Goal: Task Accomplishment & Management: Use online tool/utility

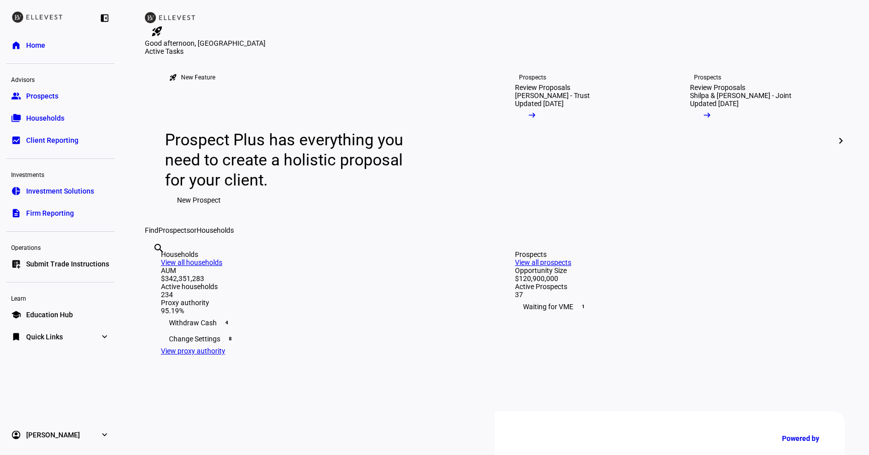
click at [74, 261] on span "Submit Trade Instructions" at bounding box center [67, 264] width 83 height 10
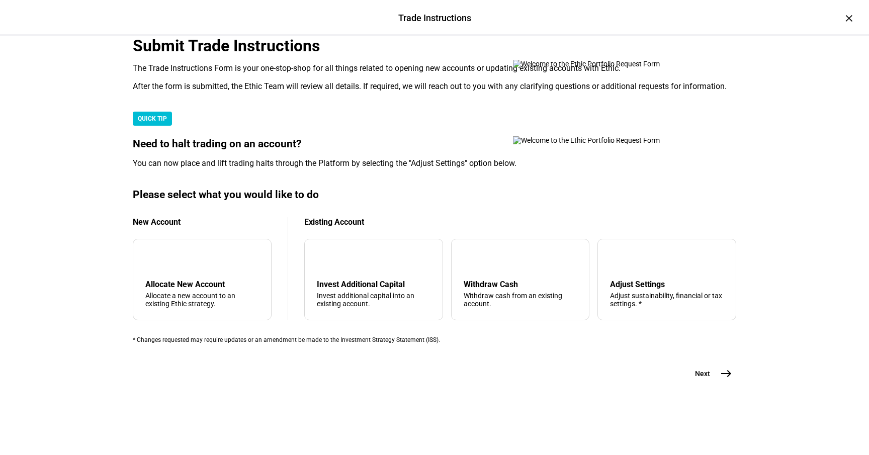
scroll to position [246, 0]
click at [672, 280] on div "Adjust Settings" at bounding box center [667, 285] width 114 height 10
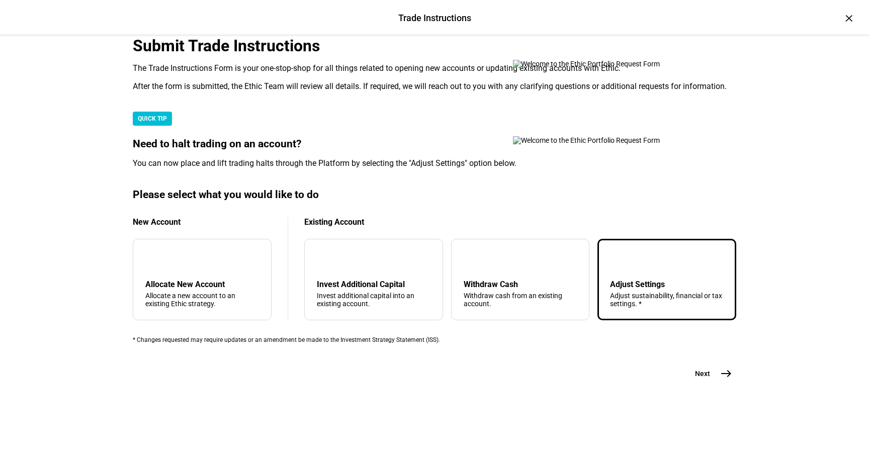
click at [711, 384] on button "Next east" at bounding box center [709, 374] width 53 height 20
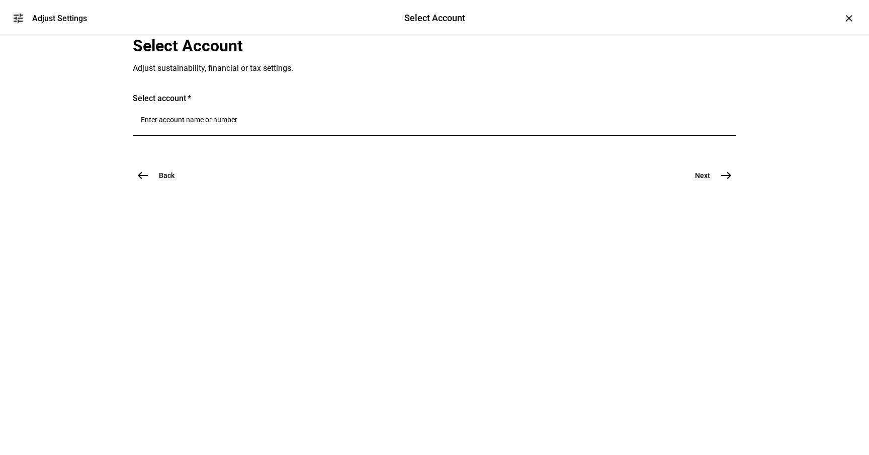
click at [239, 124] on input "Number" at bounding box center [434, 120] width 587 height 8
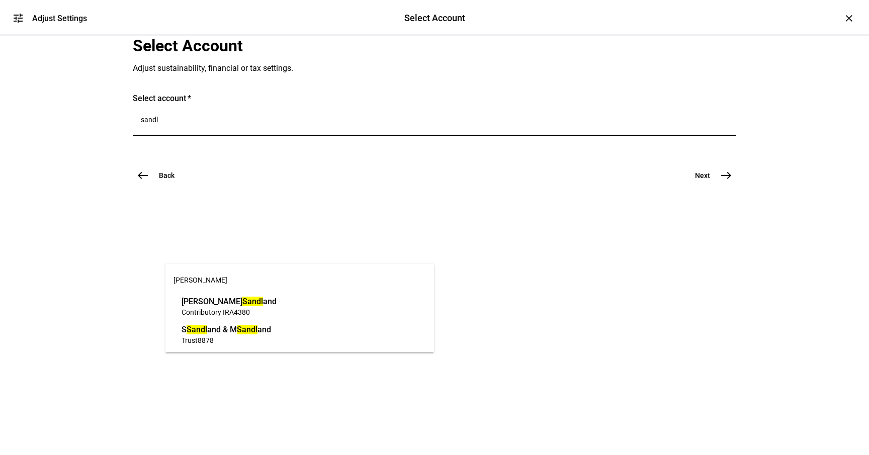
type input "sandl"
click at [265, 308] on span "Contributory IRA 4380" at bounding box center [229, 312] width 95 height 10
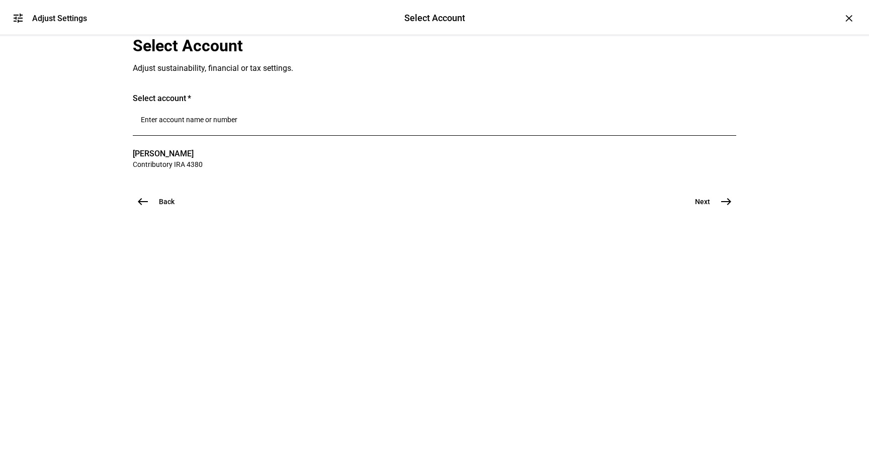
click at [711, 212] on button "Next east" at bounding box center [709, 202] width 53 height 20
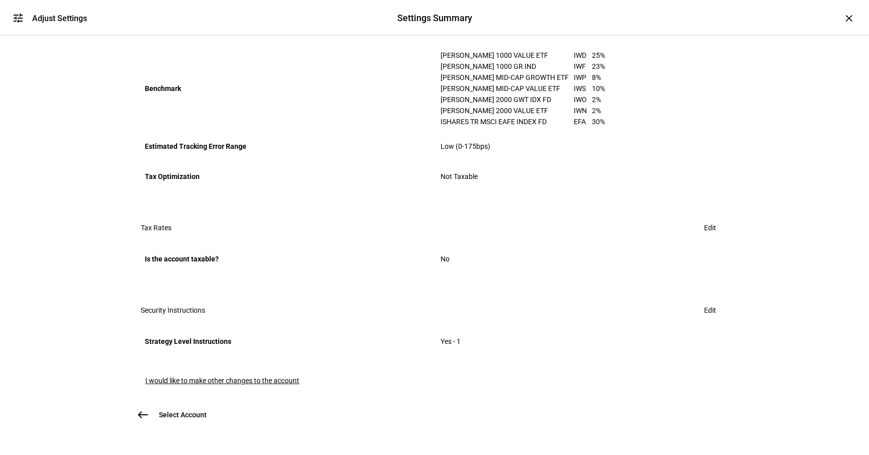
scroll to position [536, 0]
click at [710, 300] on span "Edit" at bounding box center [710, 310] width 12 height 20
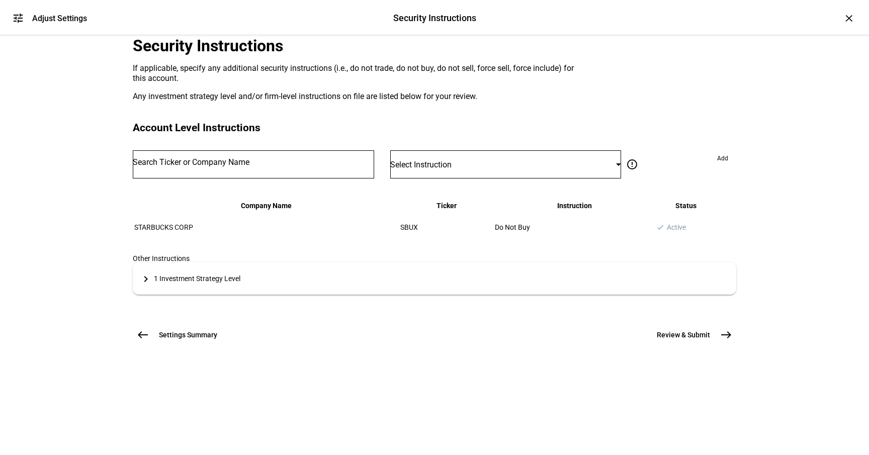
scroll to position [123, 0]
click at [221, 283] on div "1 Investment Strategy Level" at bounding box center [197, 279] width 86 height 8
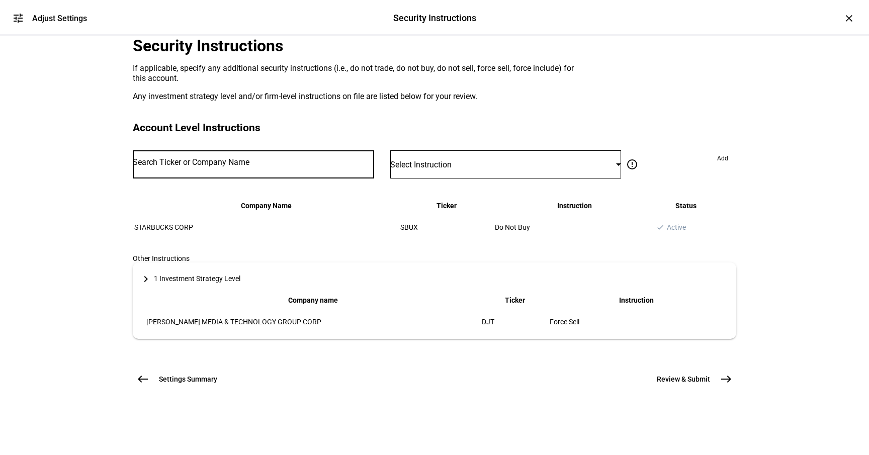
click at [239, 166] on input "Number" at bounding box center [253, 162] width 241 height 8
click at [239, 166] on input "GOOG" at bounding box center [253, 162] width 241 height 8
type input "GOOG"
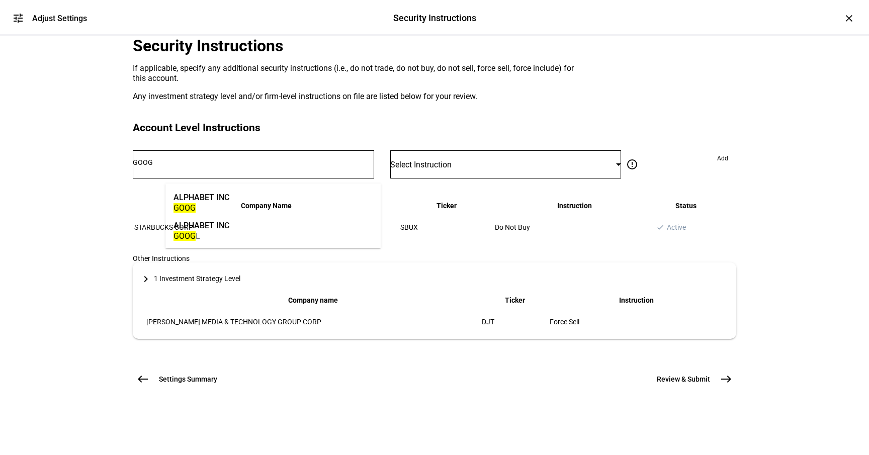
click at [269, 227] on mat-option "ALPHABET INC GOOG L" at bounding box center [272, 230] width 215 height 28
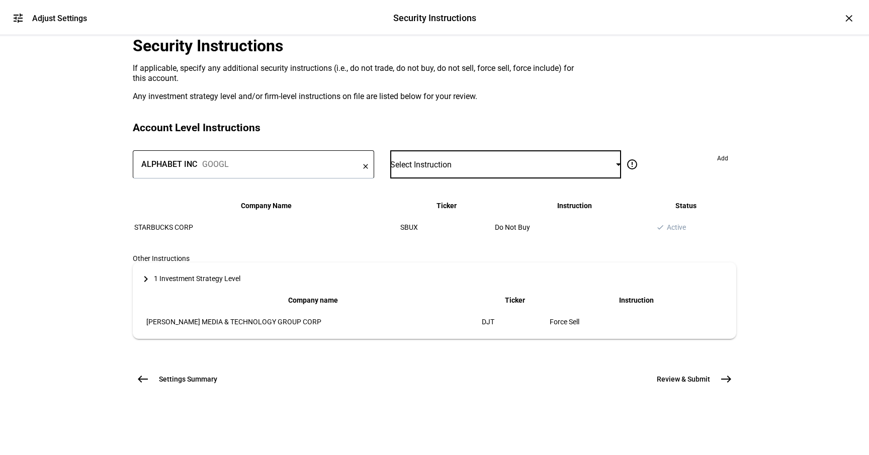
click at [472, 169] on div "Select Instruction" at bounding box center [503, 165] width 226 height 10
click at [477, 260] on mat-option "Do Not Sell" at bounding box center [499, 272] width 205 height 24
click at [717, 166] on span "Add" at bounding box center [722, 158] width 11 height 16
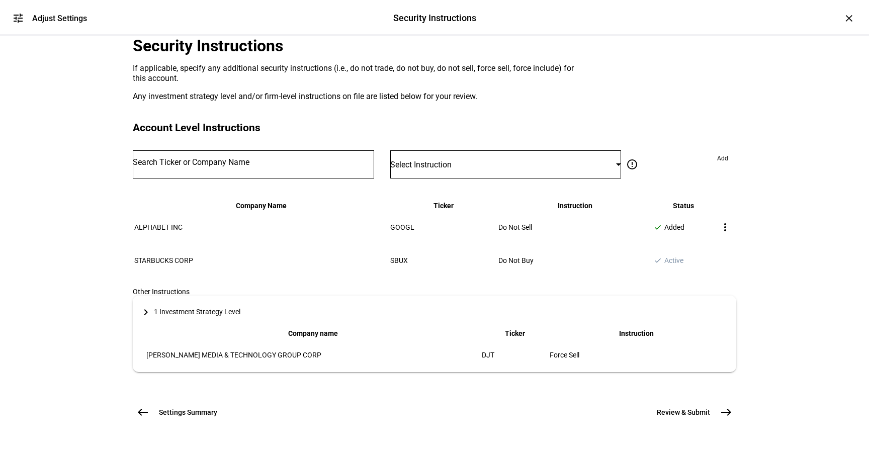
scroll to position [211, 0]
click at [713, 402] on button "Review & Submit east" at bounding box center [691, 412] width 92 height 20
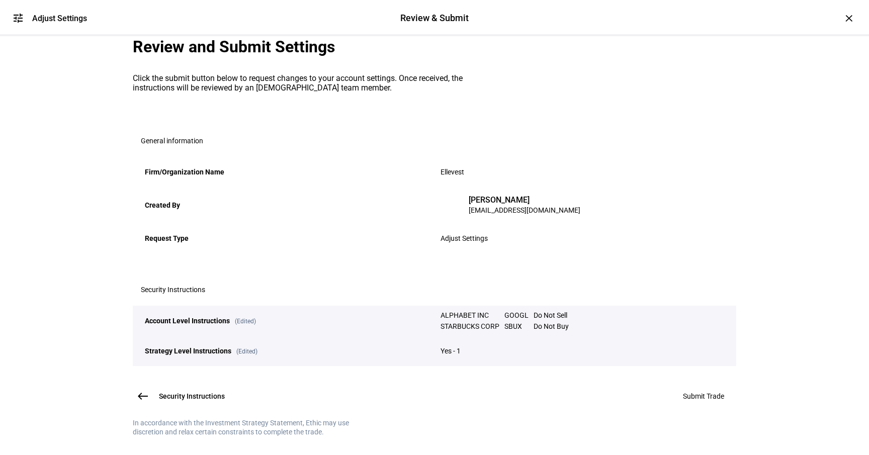
scroll to position [143, 0]
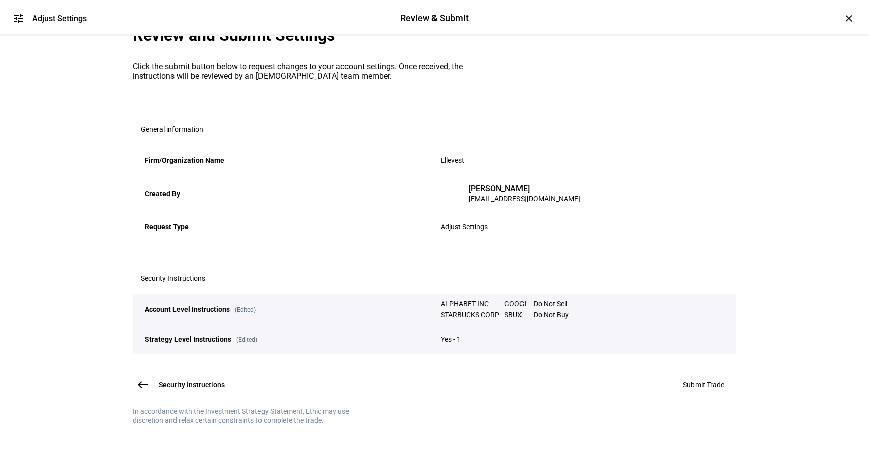
click at [701, 381] on span "Submit Trade" at bounding box center [703, 385] width 41 height 8
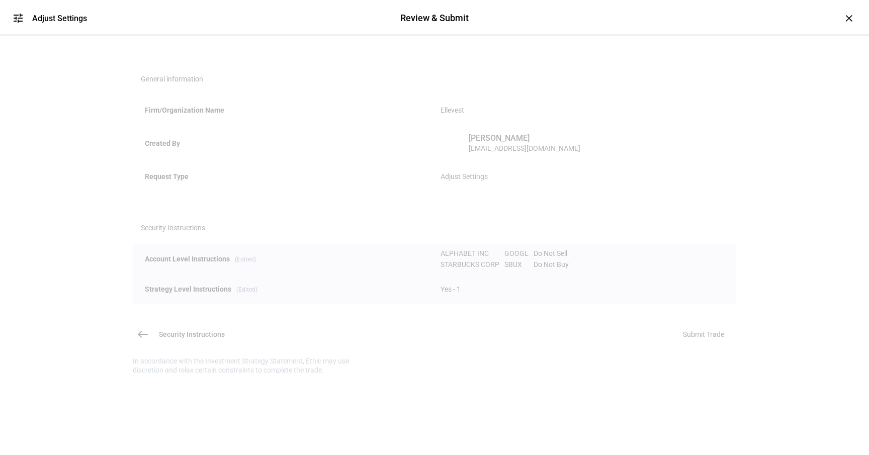
scroll to position [0, 0]
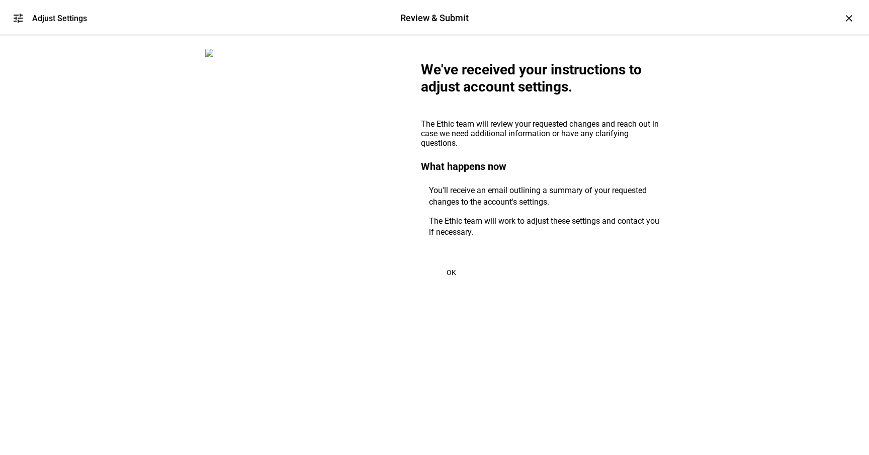
click at [450, 277] on span "OK" at bounding box center [452, 273] width 10 height 8
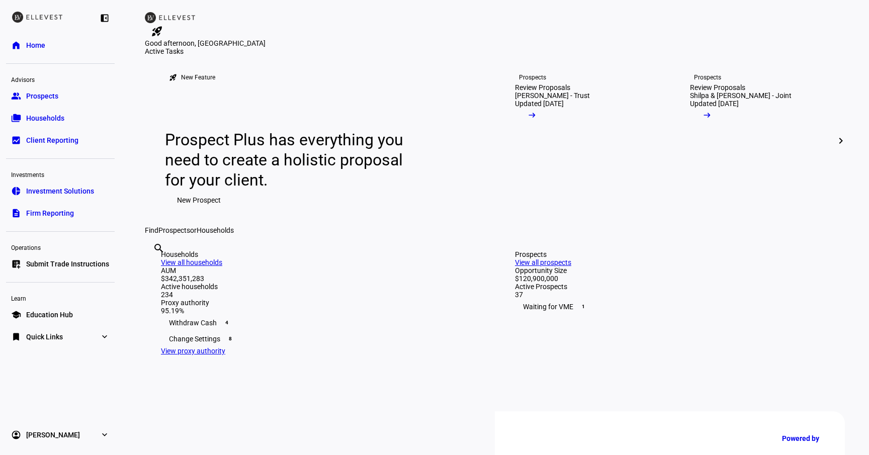
click at [45, 264] on span "Submit Trade Instructions" at bounding box center [67, 264] width 83 height 10
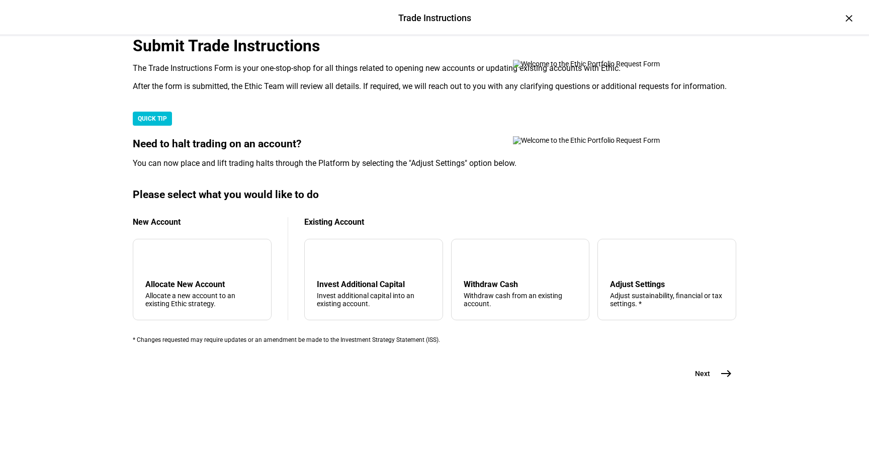
scroll to position [246, 0]
click at [653, 292] on div "Adjust sustainability, financial or tax settings. *" at bounding box center [667, 300] width 114 height 16
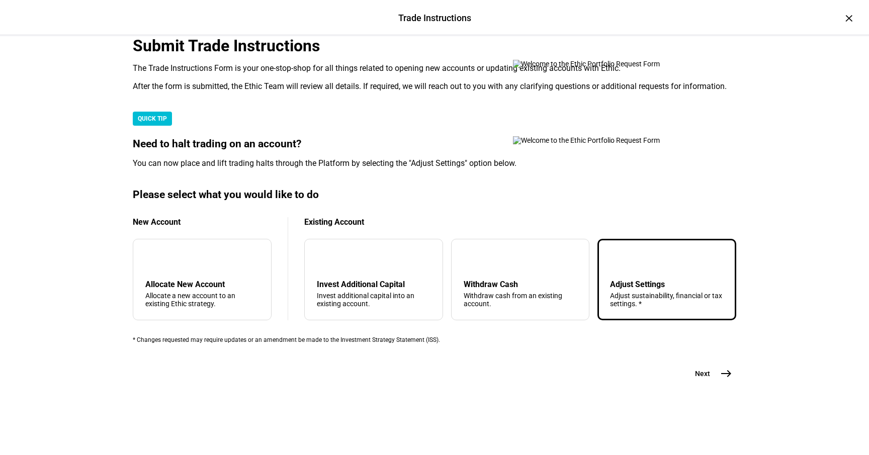
click at [705, 379] on span "Next" at bounding box center [702, 374] width 15 height 10
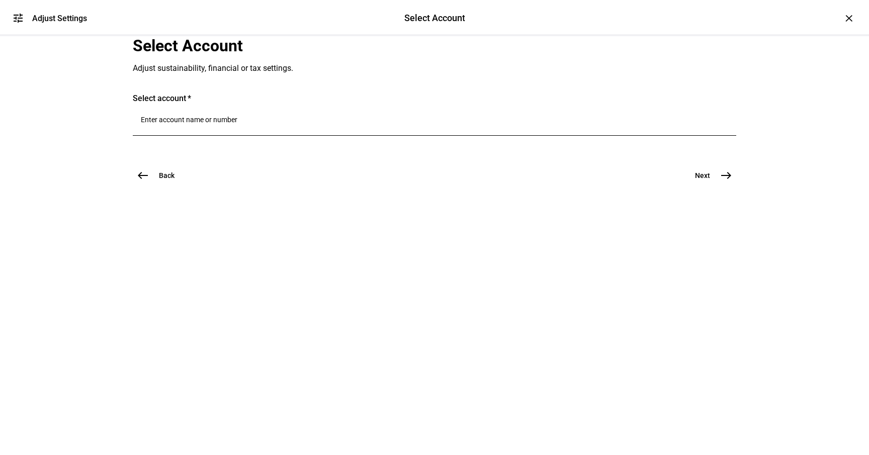
scroll to position [0, 0]
click at [283, 136] on div at bounding box center [434, 122] width 587 height 28
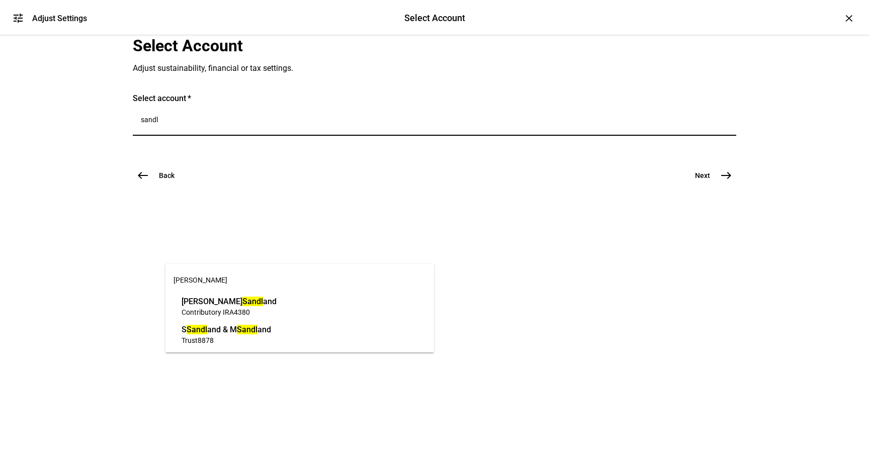
type input "sandl"
click at [271, 338] on span "Trust 8878" at bounding box center [227, 340] width 90 height 10
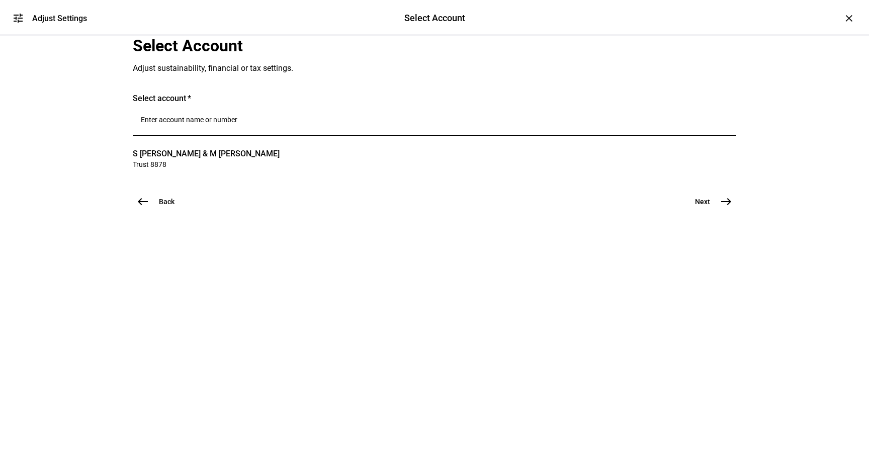
click at [712, 212] on button "Next east" at bounding box center [709, 202] width 53 height 20
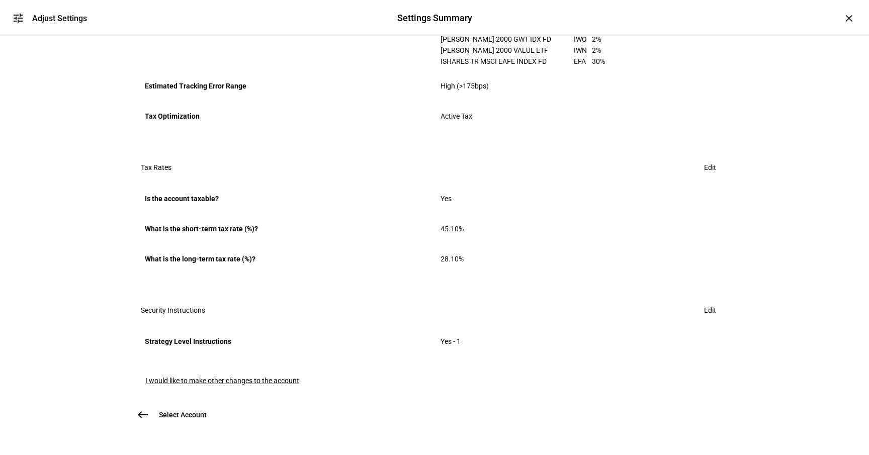
scroll to position [596, 0]
click at [706, 300] on span "Edit" at bounding box center [710, 310] width 12 height 20
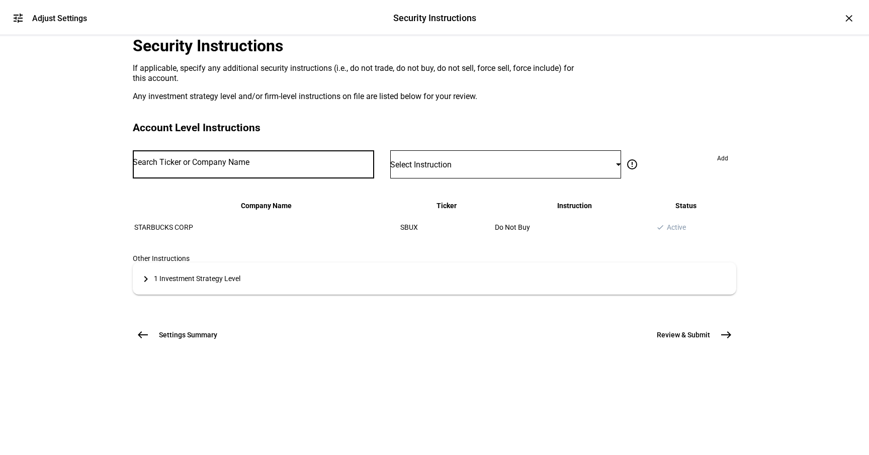
click at [285, 166] on input "Number" at bounding box center [253, 162] width 241 height 8
type input "googl"
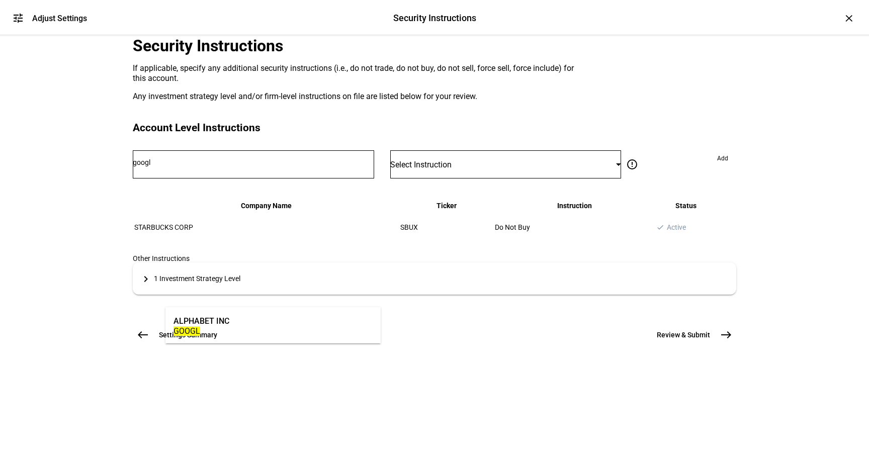
click at [318, 314] on mat-option "ALPHABET INC GOOGL" at bounding box center [272, 325] width 215 height 28
click at [445, 169] on span "Select Instruction" at bounding box center [420, 165] width 61 height 10
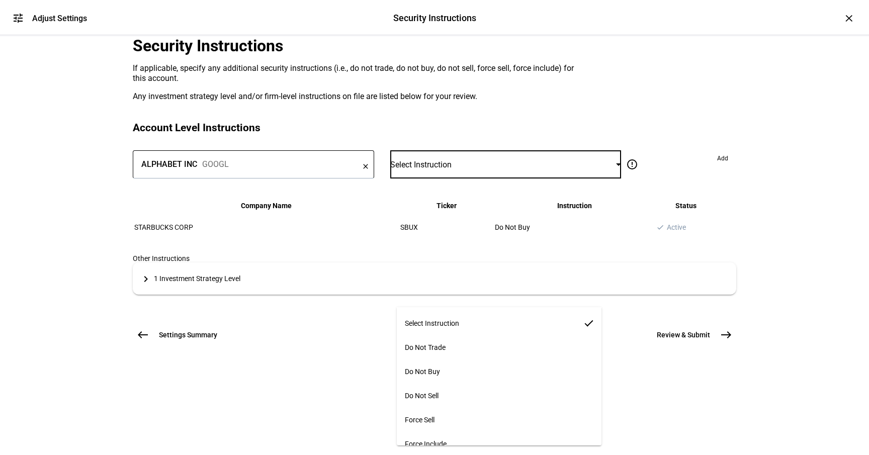
click at [466, 390] on mat-option "Do Not Sell" at bounding box center [499, 396] width 205 height 24
click at [717, 166] on span "Add" at bounding box center [722, 158] width 11 height 16
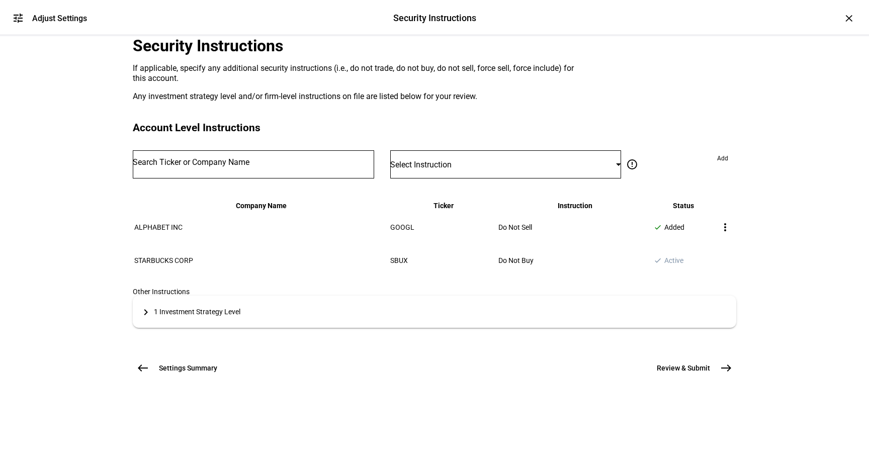
scroll to position [155, 0]
click at [691, 373] on span "Review & Submit" at bounding box center [683, 368] width 53 height 10
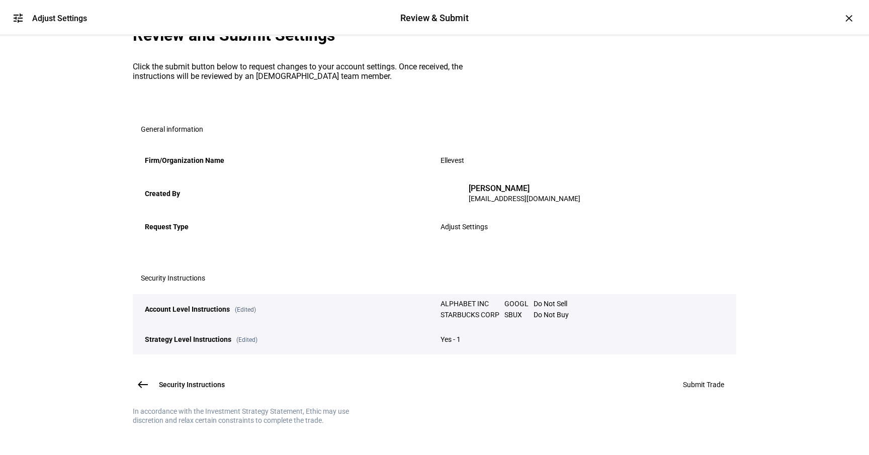
scroll to position [143, 0]
click at [699, 381] on span "Submit Trade" at bounding box center [703, 385] width 41 height 8
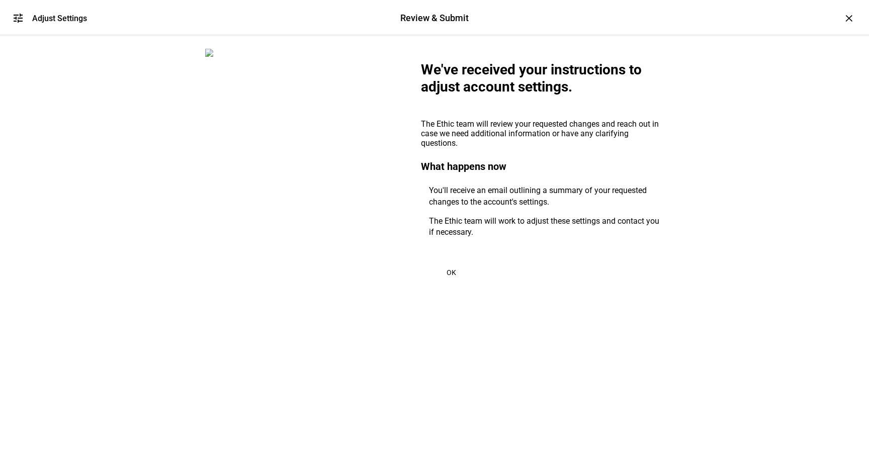
scroll to position [0, 0]
click at [459, 285] on span at bounding box center [451, 272] width 60 height 24
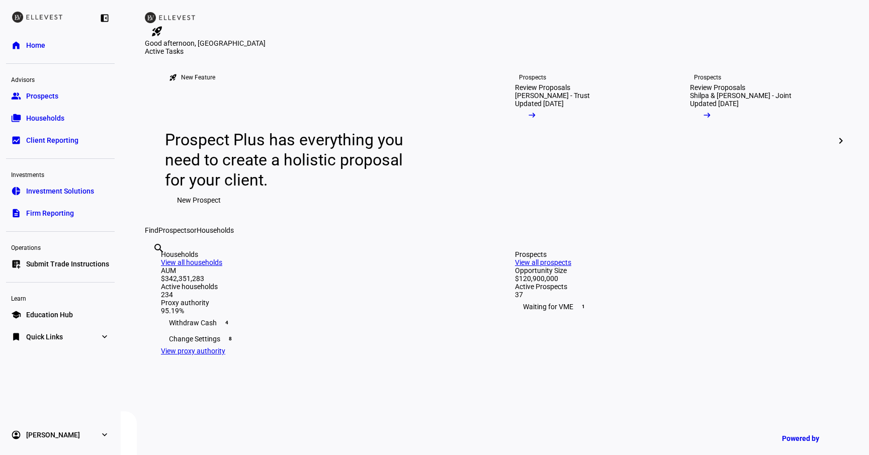
click at [65, 264] on span "Submit Trade Instructions" at bounding box center [67, 264] width 83 height 10
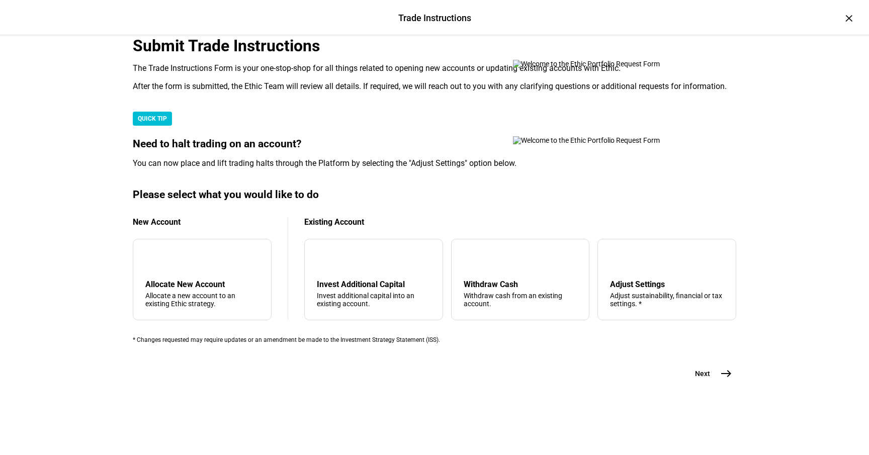
scroll to position [246, 0]
click at [646, 280] on div "Adjust Settings Adjust sustainability, financial or tax settings. *" at bounding box center [667, 294] width 114 height 28
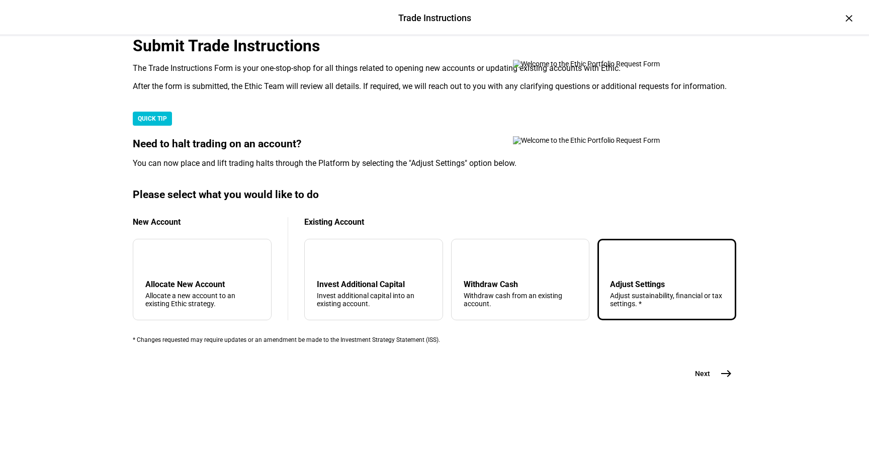
click at [711, 384] on button "Next east" at bounding box center [709, 374] width 53 height 20
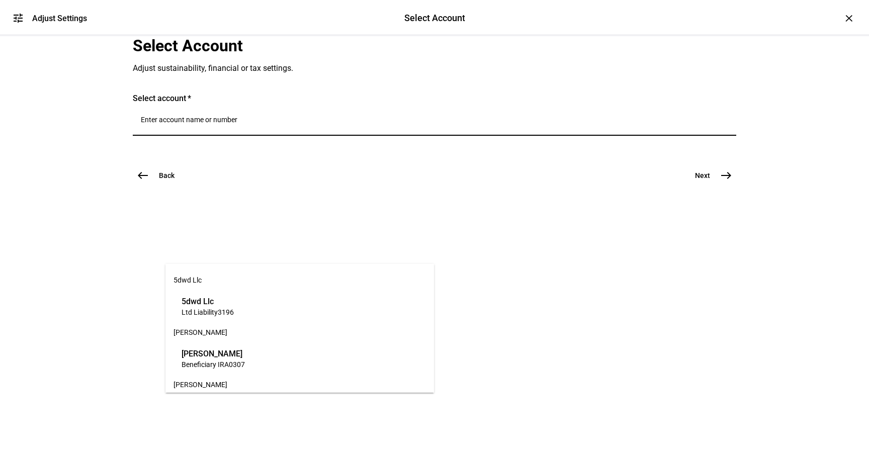
click at [278, 124] on input "Number" at bounding box center [434, 120] width 587 height 8
type input "p"
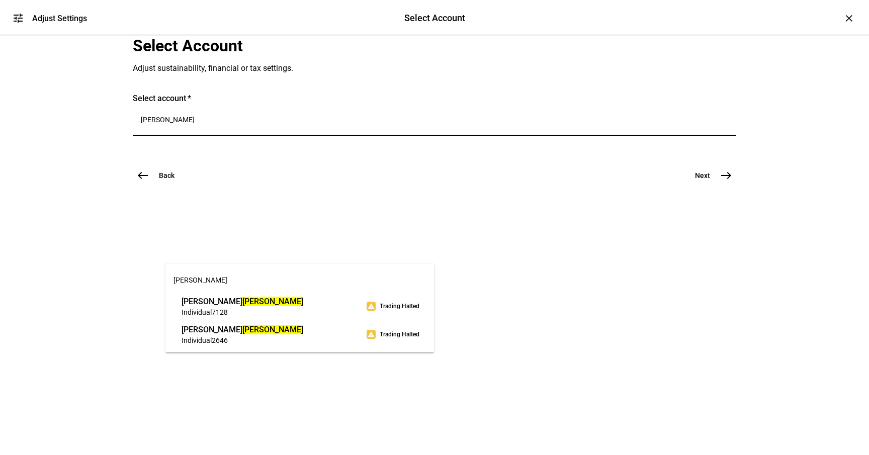
type input "[PERSON_NAME]"
click at [303, 301] on span "[PERSON_NAME]" at bounding box center [243, 302] width 122 height 12
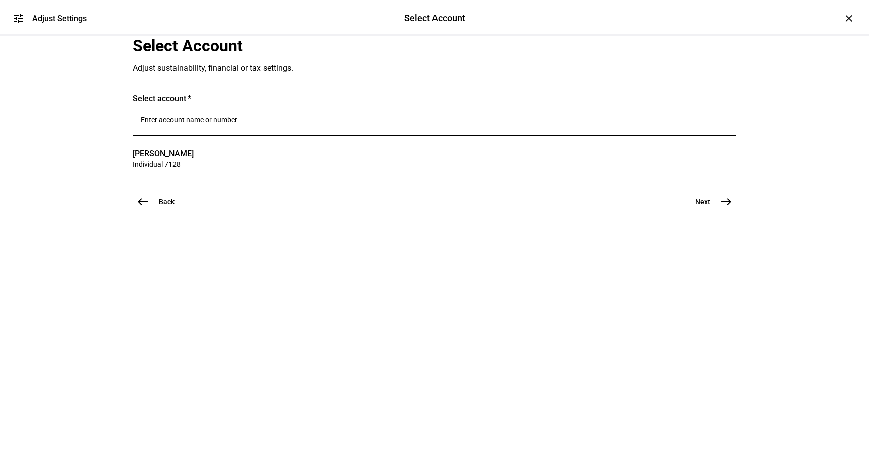
click at [704, 207] on span "Next" at bounding box center [702, 202] width 15 height 10
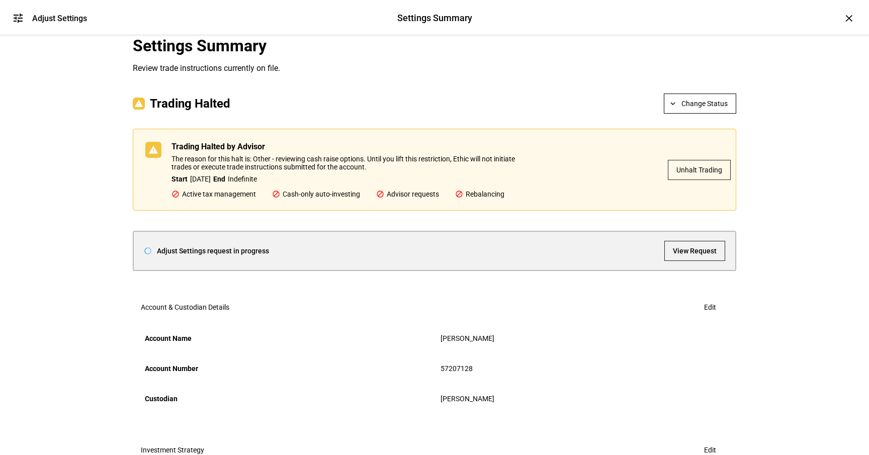
click at [693, 180] on span "Unhalt Trading" at bounding box center [699, 170] width 46 height 20
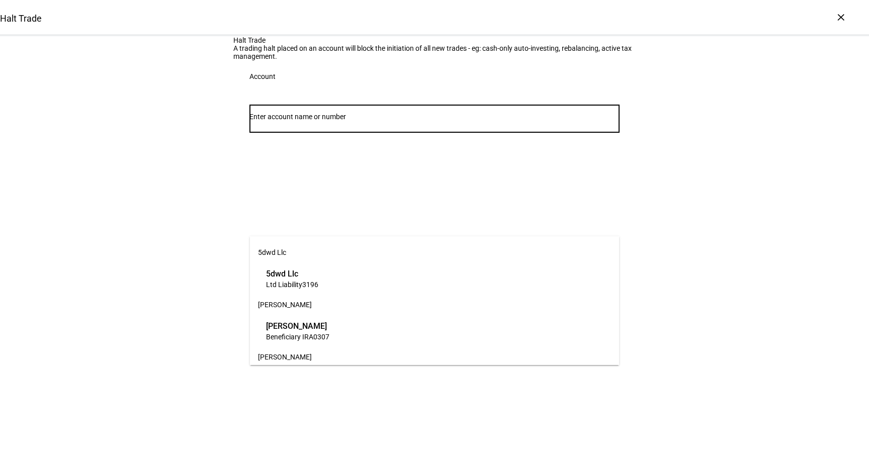
click at [492, 121] on input "Number" at bounding box center [434, 117] width 370 height 8
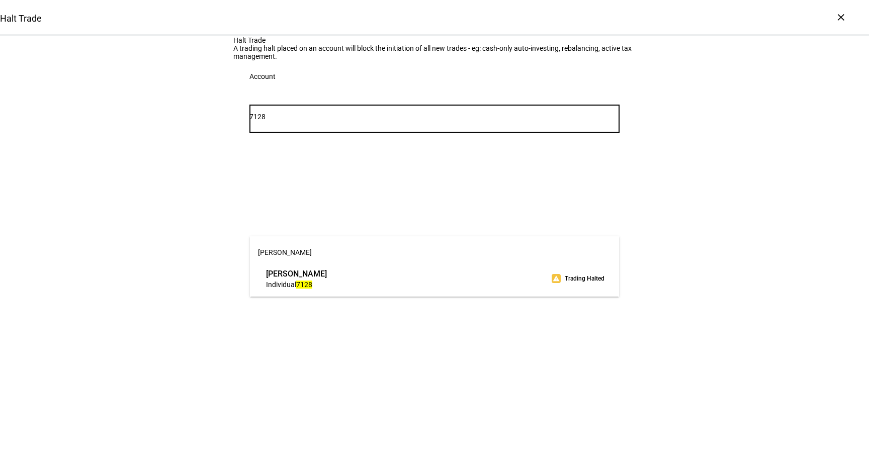
type input "7128"
click at [327, 288] on span "Individual 7128" at bounding box center [296, 285] width 61 height 10
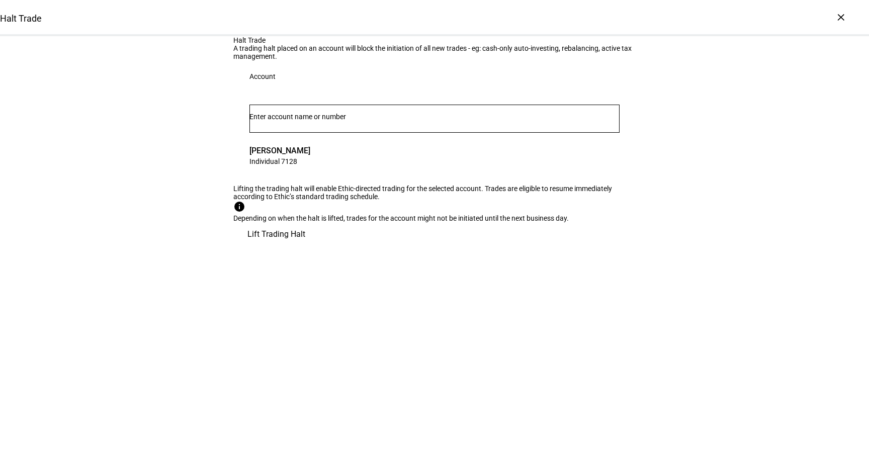
click at [305, 246] on span "Lift Trading Halt" at bounding box center [276, 234] width 58 height 24
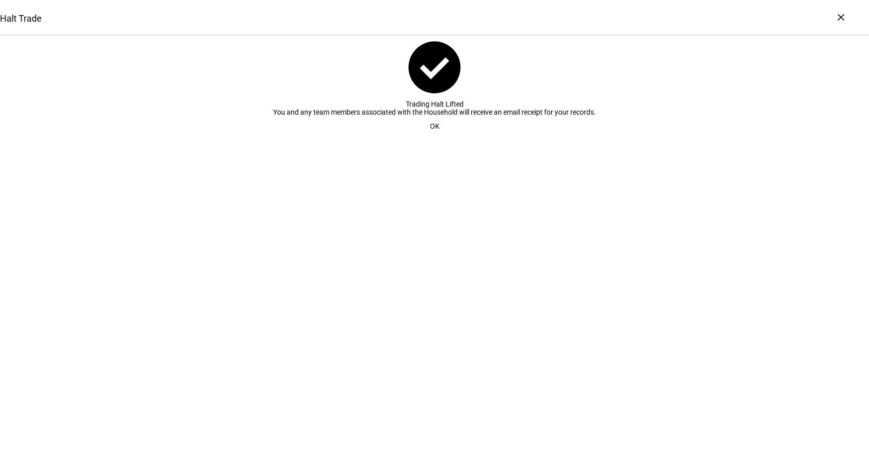
click at [430, 136] on span "OK" at bounding box center [435, 126] width 10 height 20
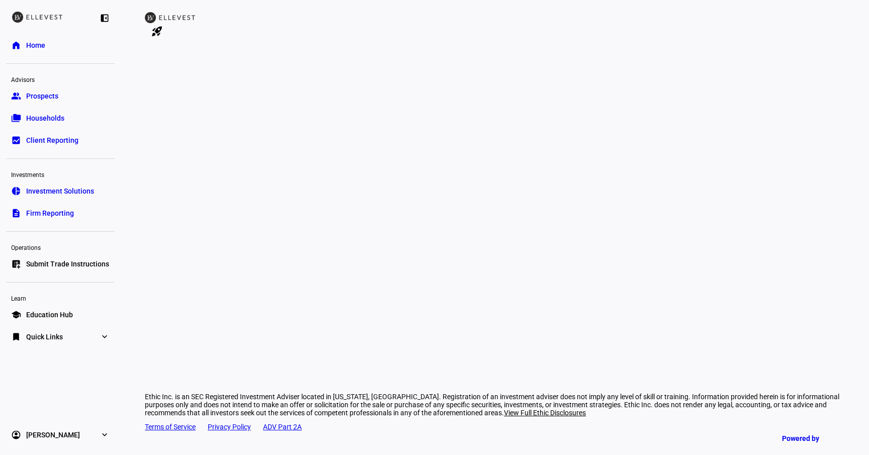
click at [32, 268] on span "Submit Trade Instructions" at bounding box center [67, 264] width 83 height 10
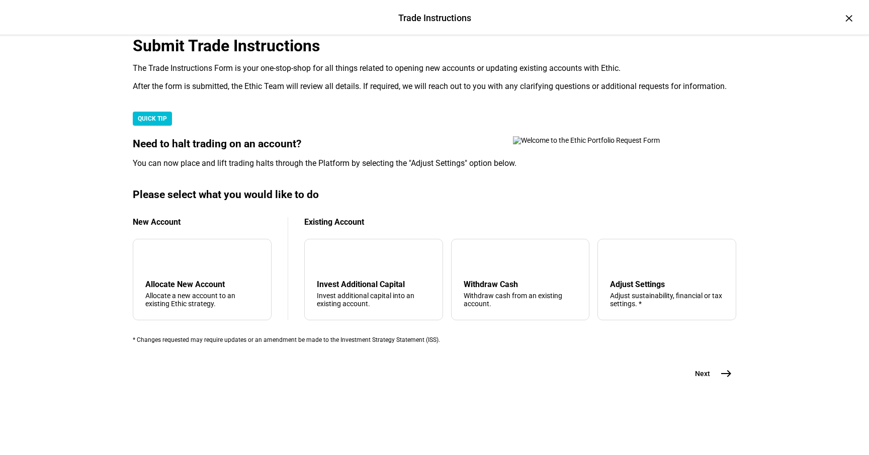
scroll to position [246, 0]
click at [644, 266] on div "tune Adjust Settings Adjust sustainability, financial or tax settings. *" at bounding box center [666, 279] width 139 height 81
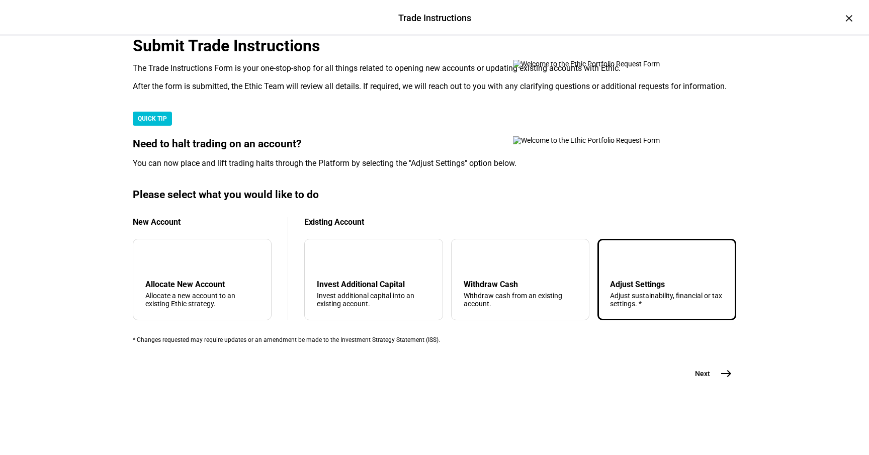
click at [715, 384] on button "Next east" at bounding box center [709, 374] width 53 height 20
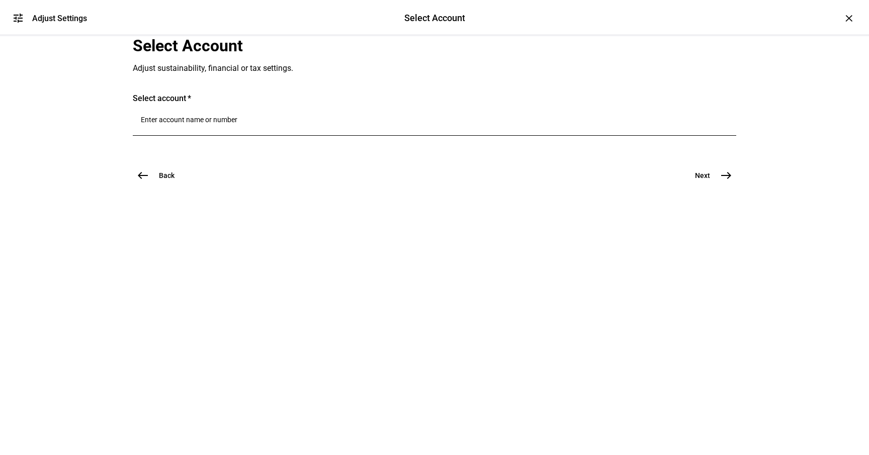
scroll to position [0, 0]
click at [214, 124] on input "Number" at bounding box center [434, 120] width 587 height 8
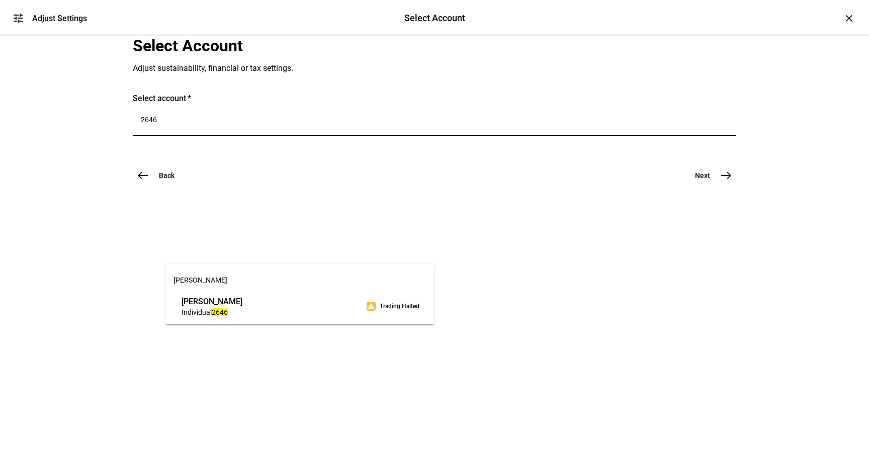
type input "2646"
click at [236, 312] on span "Individual 2646" at bounding box center [212, 312] width 61 height 10
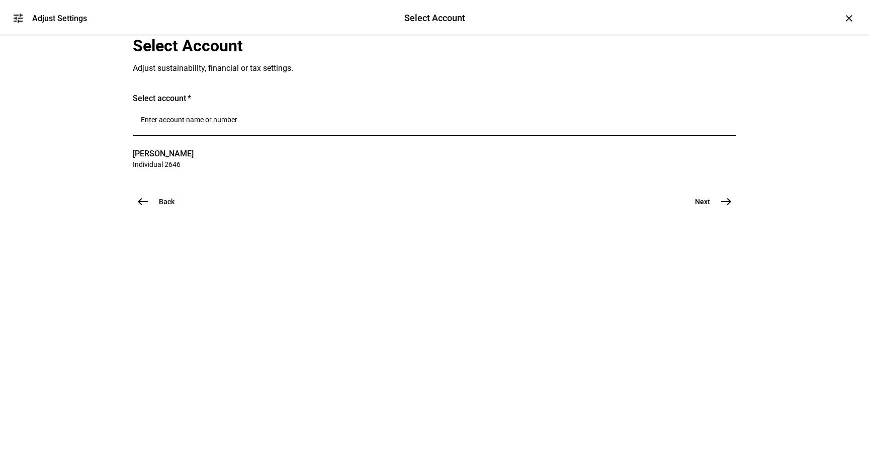
click at [714, 212] on button "Next east" at bounding box center [709, 202] width 53 height 20
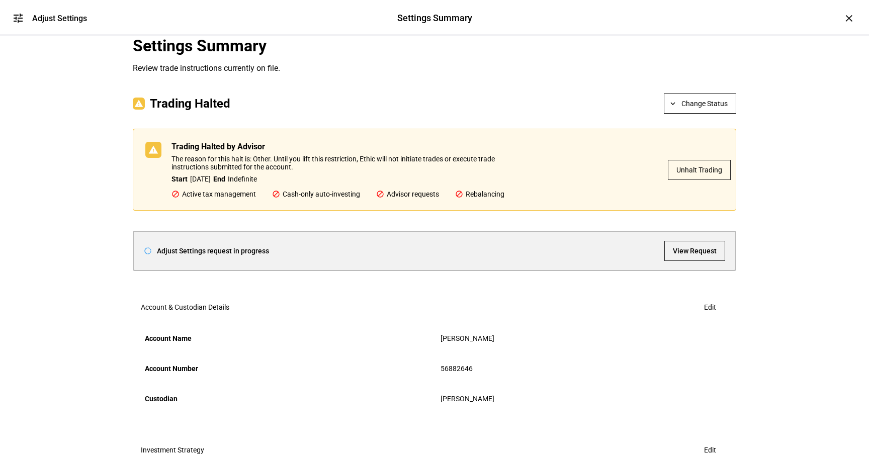
click at [697, 180] on span "Unhalt Trading" at bounding box center [699, 170] width 46 height 20
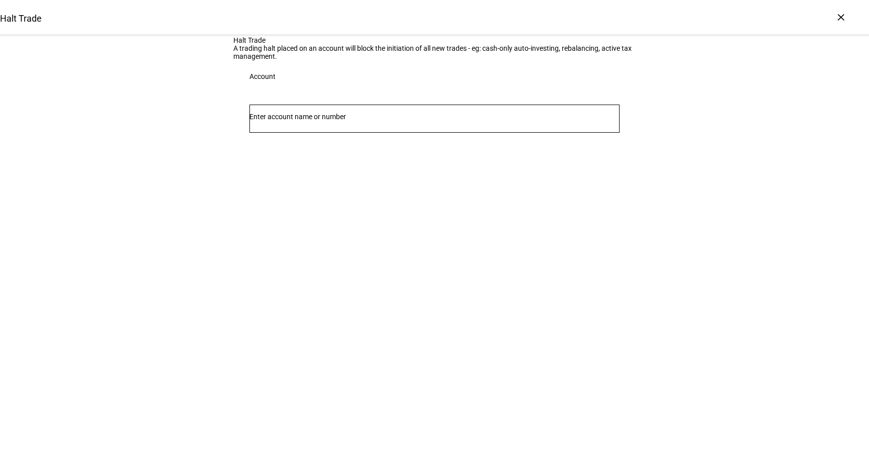
click at [330, 121] on input "Number" at bounding box center [434, 117] width 370 height 8
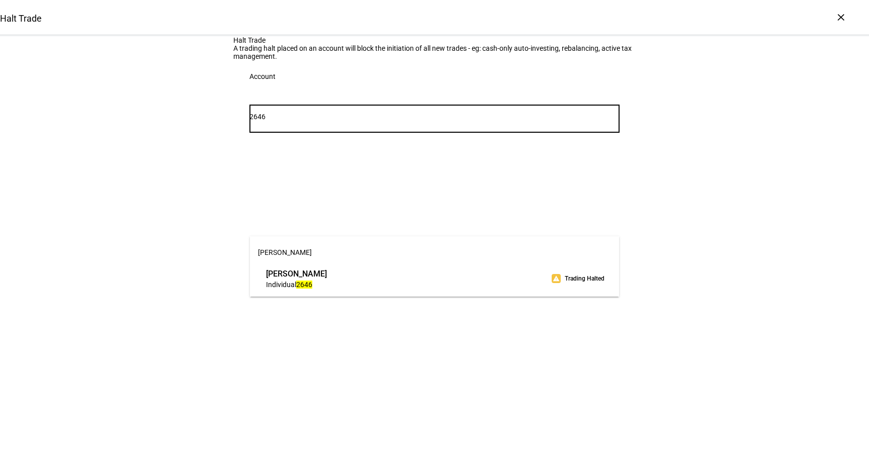
type input "2646"
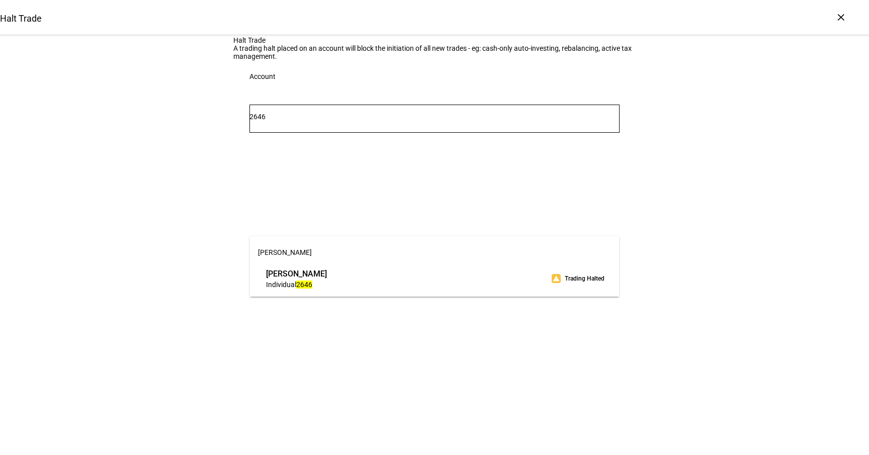
click at [327, 271] on span "[PERSON_NAME]" at bounding box center [296, 274] width 61 height 12
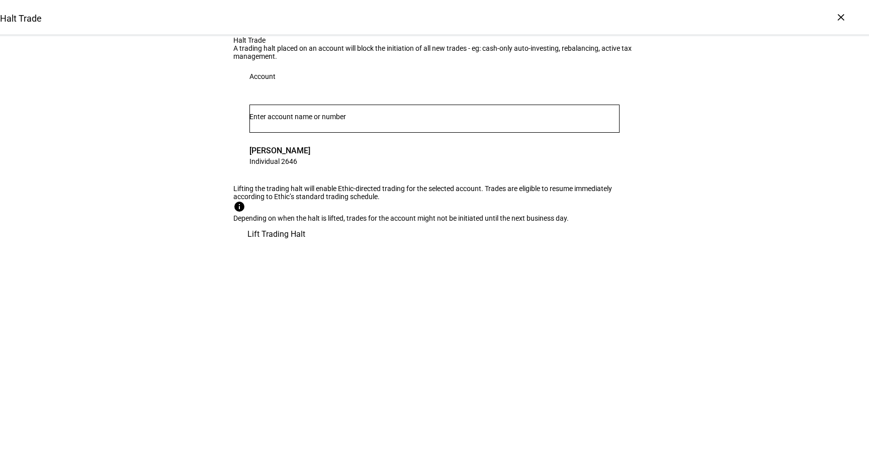
click at [305, 246] on span "Lift Trading Halt" at bounding box center [276, 234] width 58 height 24
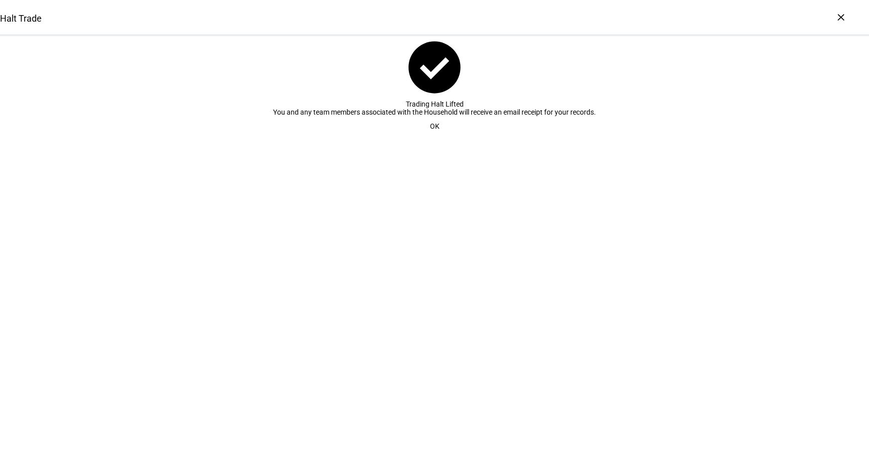
click at [432, 136] on span "OK" at bounding box center [435, 126] width 10 height 20
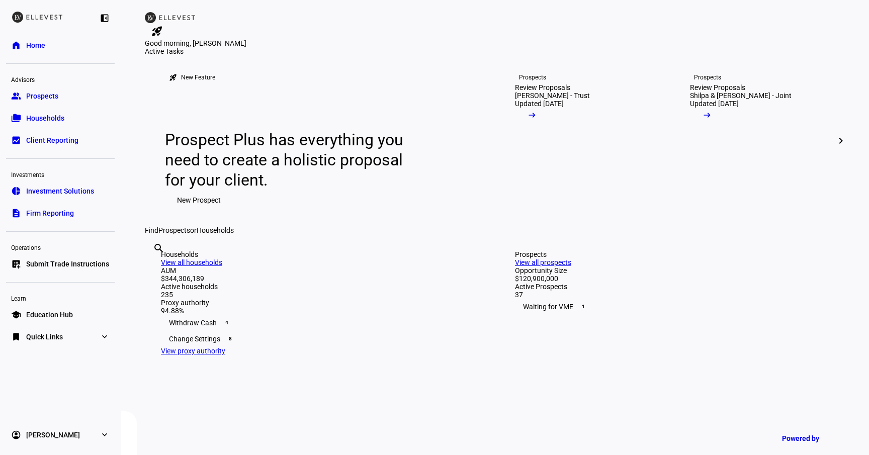
click at [58, 269] on link "list_alt_add Submit Trade Instructions" at bounding box center [60, 264] width 109 height 20
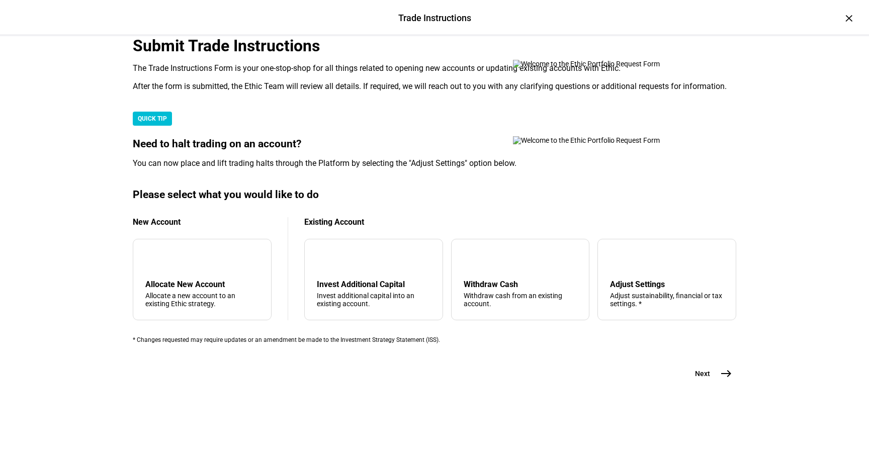
scroll to position [230, 0]
click at [524, 283] on div "Withdraw Cash" at bounding box center [521, 285] width 114 height 10
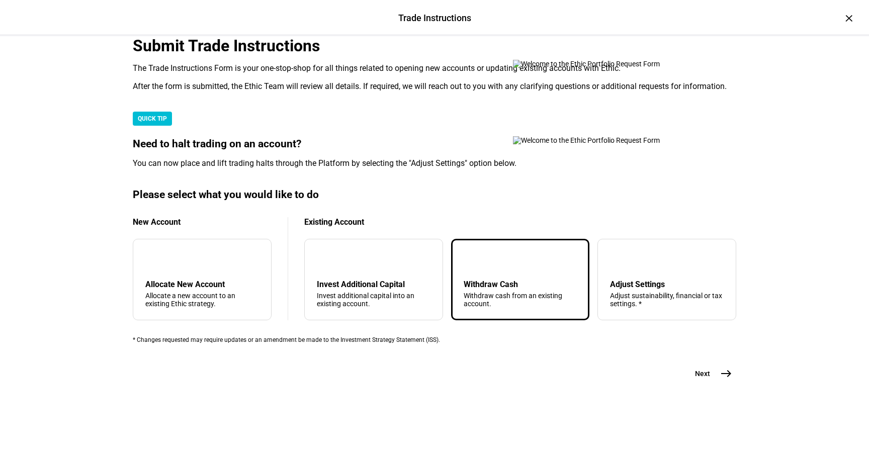
click at [708, 384] on button "Next east" at bounding box center [709, 374] width 53 height 20
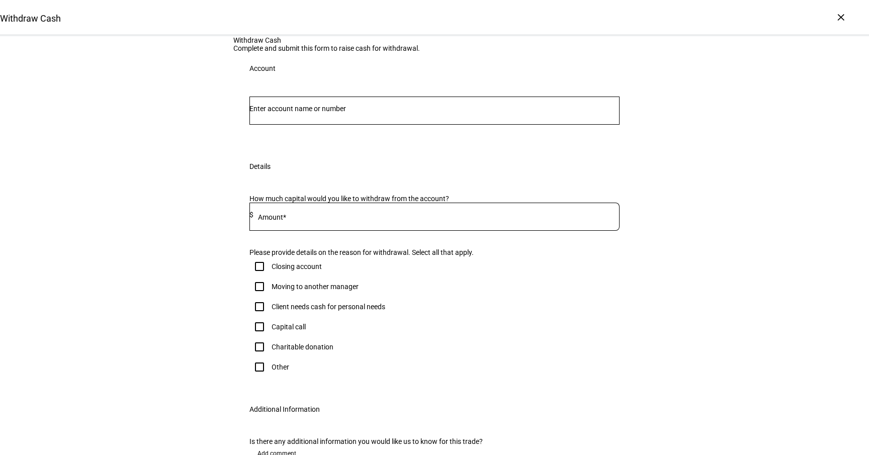
click at [389, 113] on input "Number" at bounding box center [434, 109] width 370 height 8
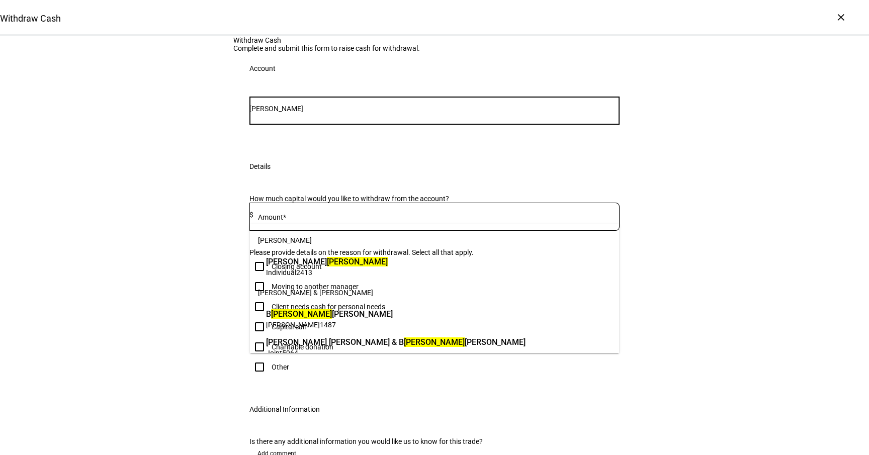
type input "[PERSON_NAME]"
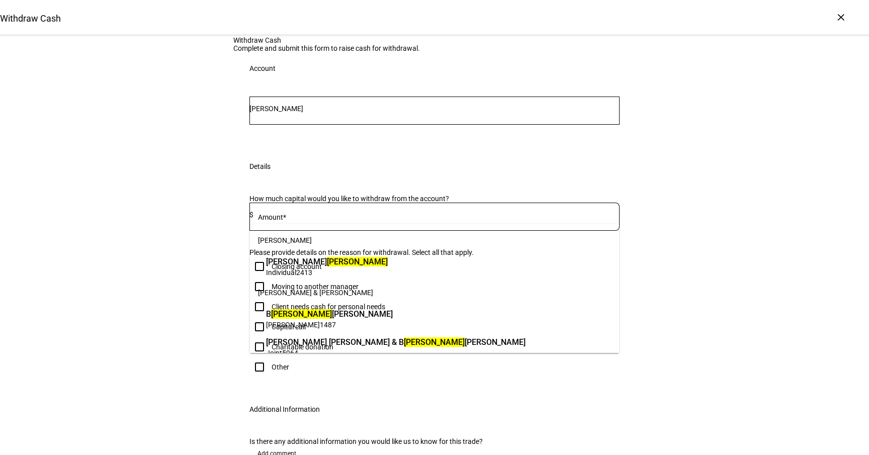
click at [388, 277] on span "Individual 2413" at bounding box center [327, 273] width 122 height 10
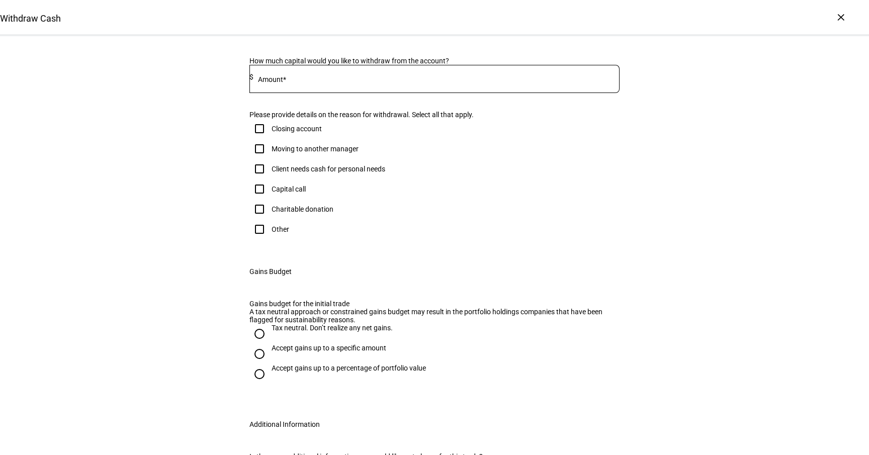
scroll to position [175, 0]
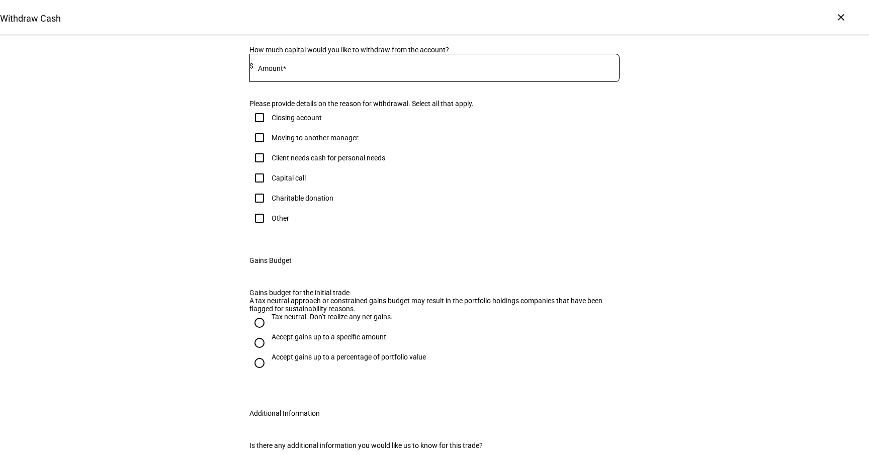
click at [376, 70] on input at bounding box center [436, 66] width 366 height 8
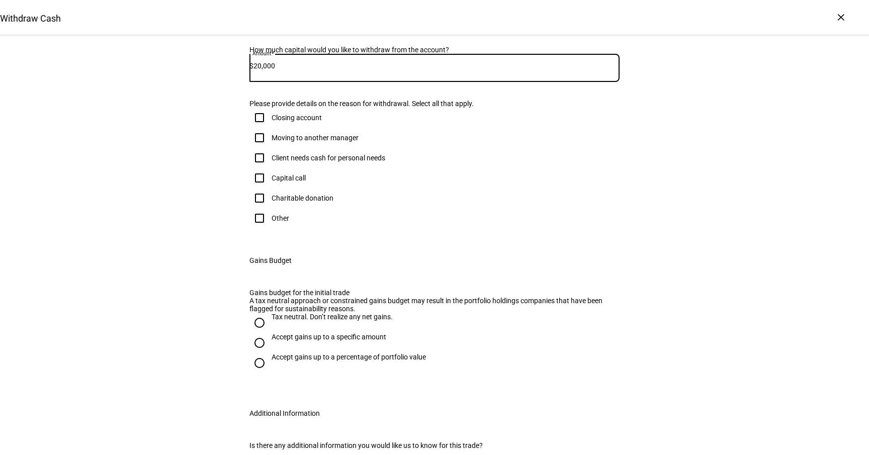
type input "20,000"
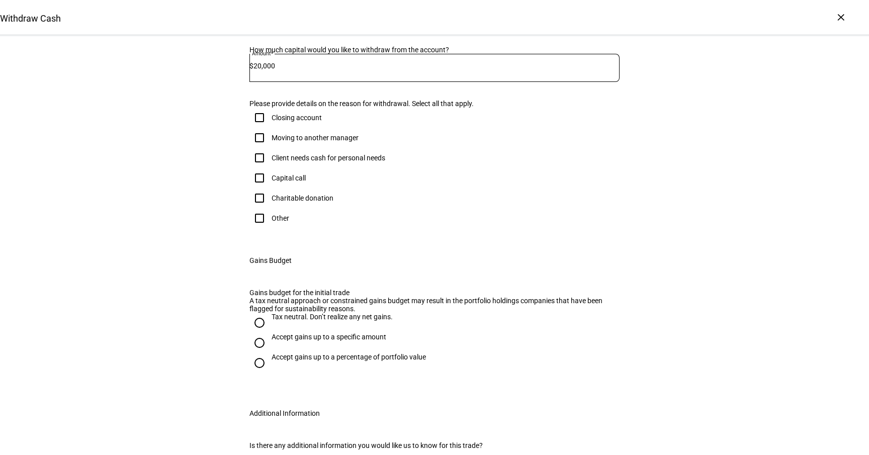
click at [308, 162] on div "Client needs cash for personal needs" at bounding box center [329, 158] width 114 height 8
click at [270, 168] on input "Client needs cash for personal needs" at bounding box center [259, 158] width 20 height 20
checkbox input "true"
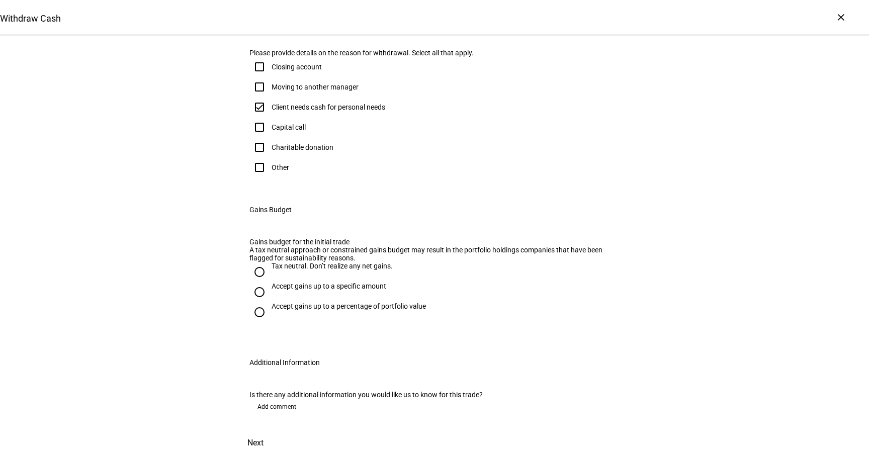
scroll to position [362, 0]
click at [346, 280] on div "Tax neutral. Don’t realize any net gains." at bounding box center [332, 271] width 121 height 18
click at [270, 282] on input "Tax neutral. Don’t realize any net gains." at bounding box center [259, 272] width 20 height 20
radio input "true"
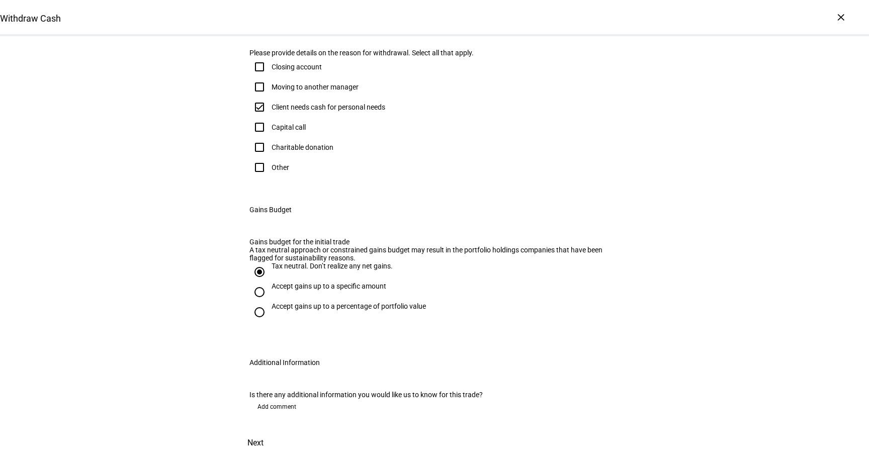
click at [278, 431] on span at bounding box center [255, 443] width 44 height 24
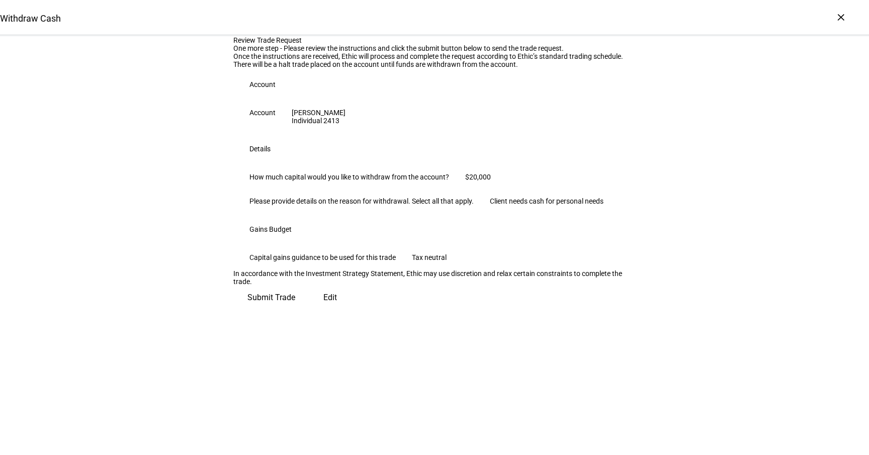
scroll to position [105, 0]
click at [295, 310] on span "Submit Trade" at bounding box center [271, 298] width 48 height 24
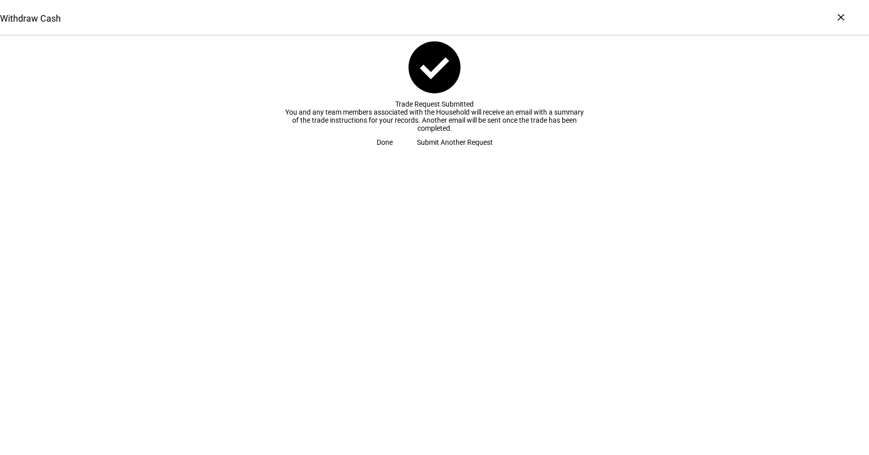
click at [393, 152] on span "Done" at bounding box center [385, 142] width 16 height 20
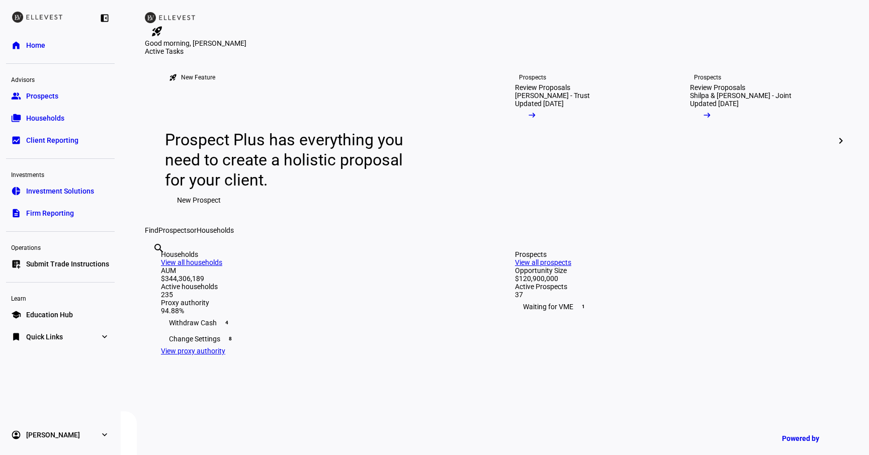
click at [53, 251] on div "Operations" at bounding box center [60, 247] width 109 height 14
click at [50, 259] on span "Submit Trade Instructions" at bounding box center [67, 264] width 83 height 10
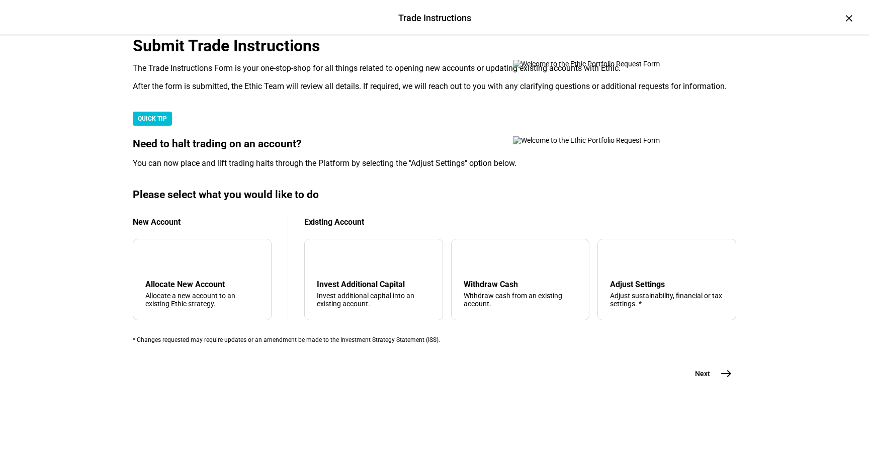
scroll to position [246, 0]
click at [516, 280] on div "Withdraw Cash" at bounding box center [521, 285] width 114 height 10
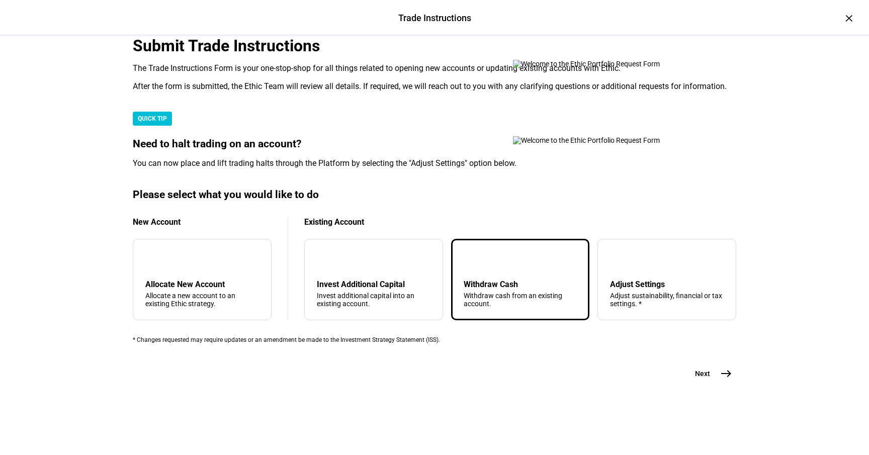
click at [708, 379] on span "Next" at bounding box center [702, 374] width 15 height 10
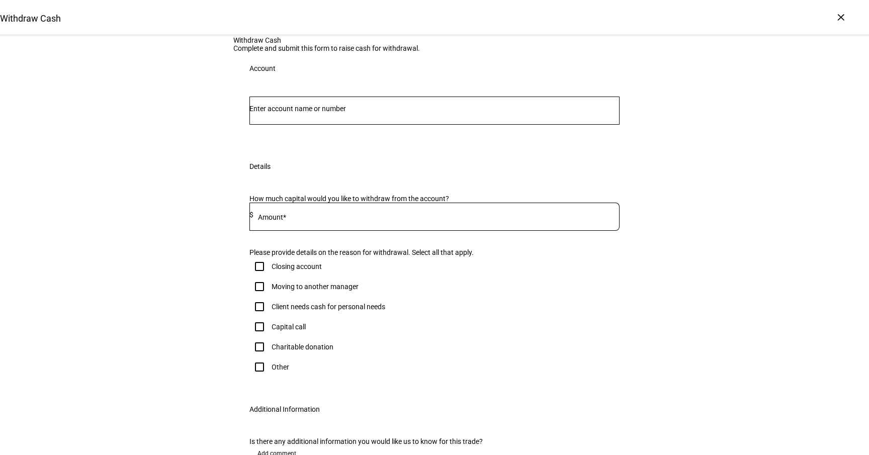
click at [333, 113] on input "Number" at bounding box center [434, 109] width 370 height 8
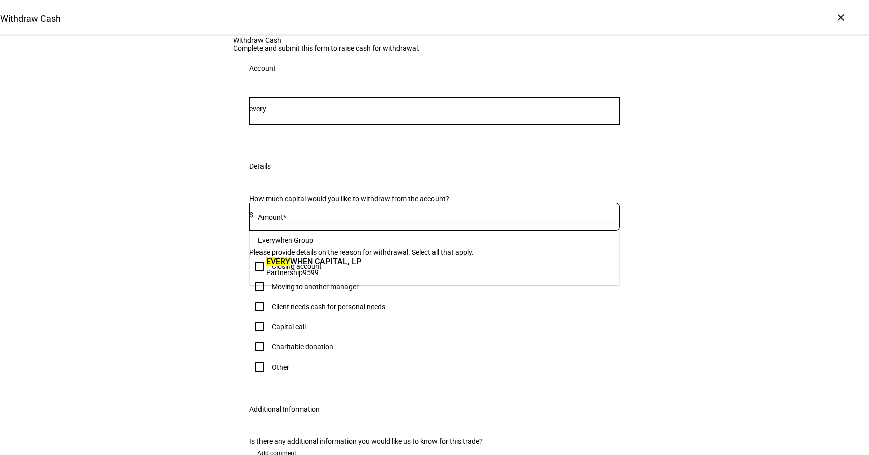
type input "every"
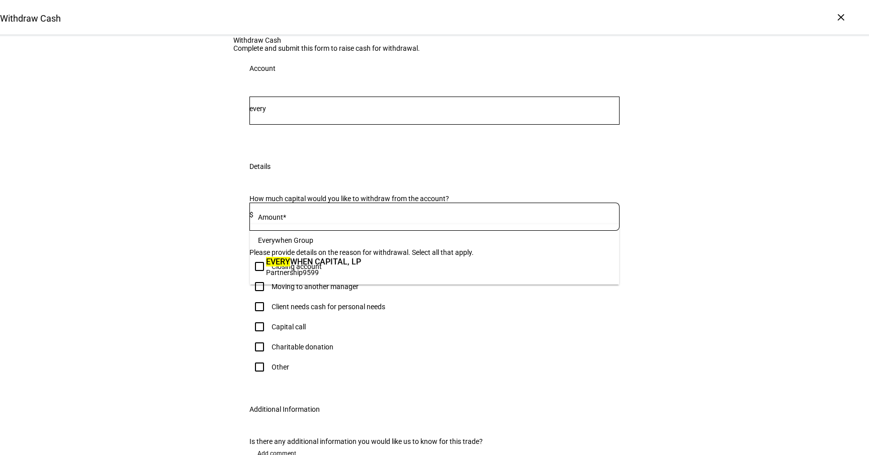
click at [341, 258] on span "EVERY WHEN CAPITAL, LP" at bounding box center [313, 262] width 95 height 12
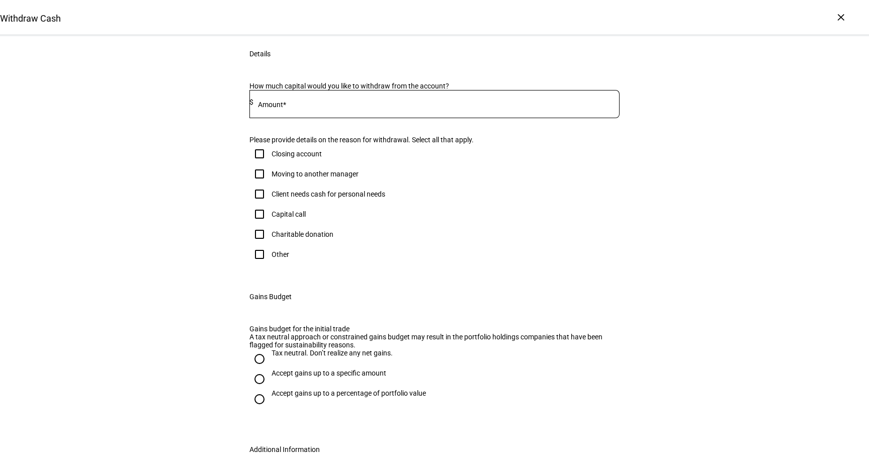
scroll to position [151, 0]
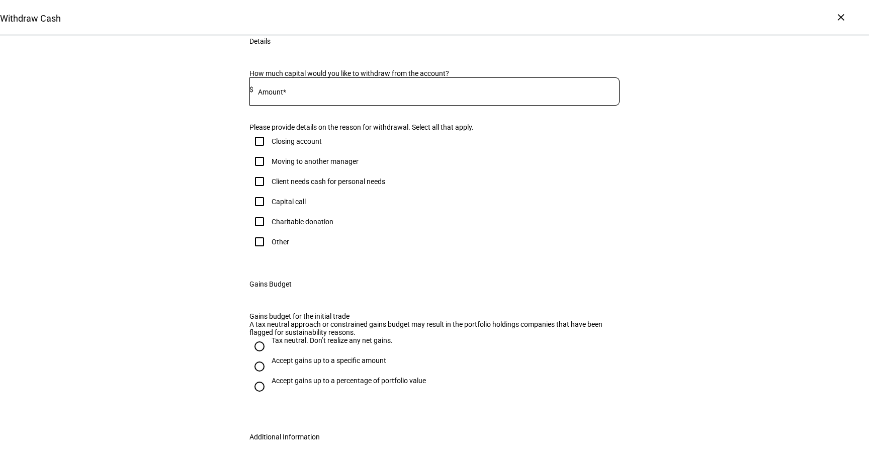
click at [324, 94] on input at bounding box center [436, 89] width 366 height 8
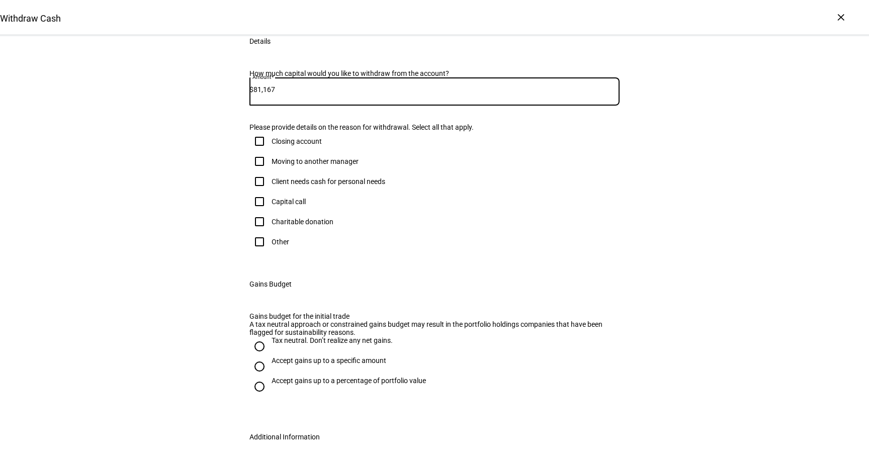
type input "81,167"
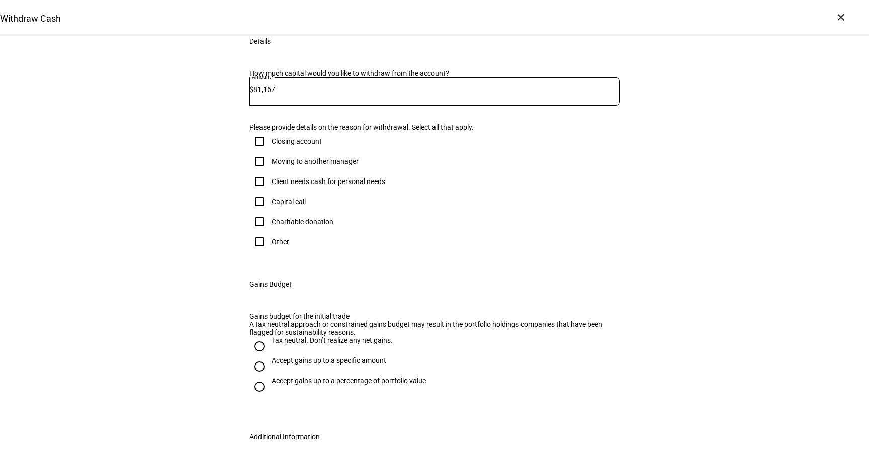
click at [303, 186] on div "Client needs cash for personal needs" at bounding box center [329, 182] width 114 height 8
click at [270, 192] on input "Client needs cash for personal needs" at bounding box center [259, 181] width 20 height 20
checkbox input "true"
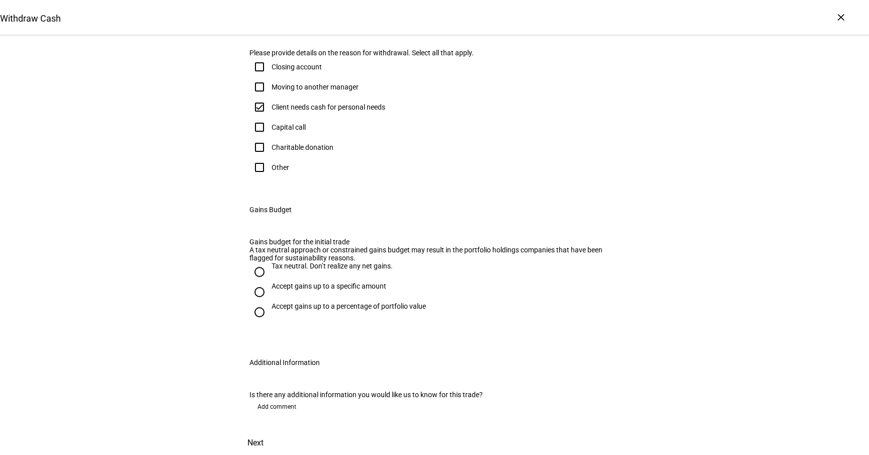
scroll to position [396, 0]
click at [308, 264] on div "Tax neutral. Don’t realize any net gains." at bounding box center [332, 266] width 121 height 8
click at [270, 264] on input "Tax neutral. Don’t realize any net gains." at bounding box center [259, 272] width 20 height 20
radio input "true"
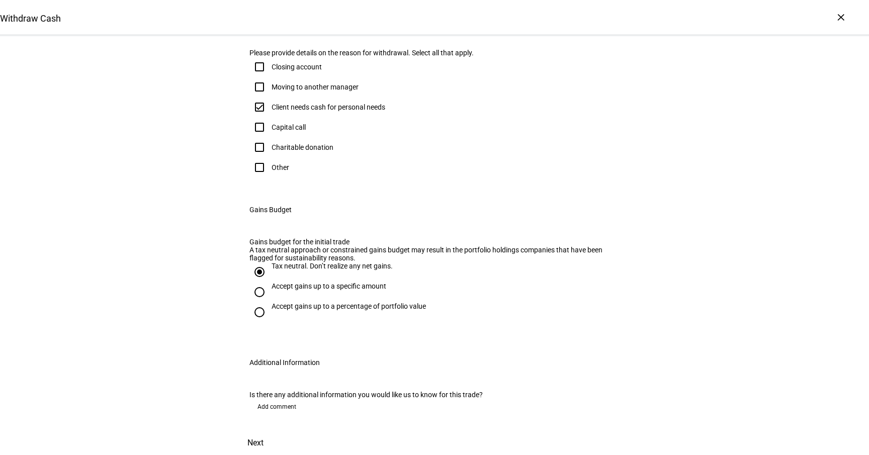
click at [278, 431] on span at bounding box center [255, 443] width 44 height 24
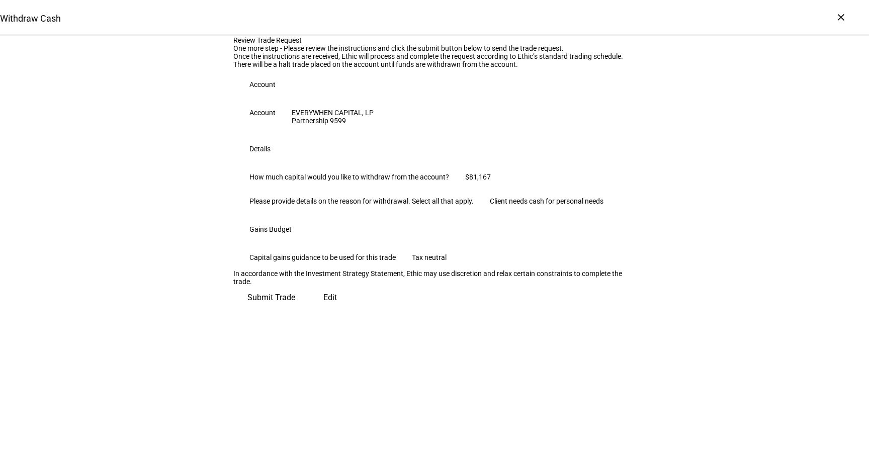
scroll to position [105, 0]
click at [295, 310] on span "Submit Trade" at bounding box center [271, 298] width 48 height 24
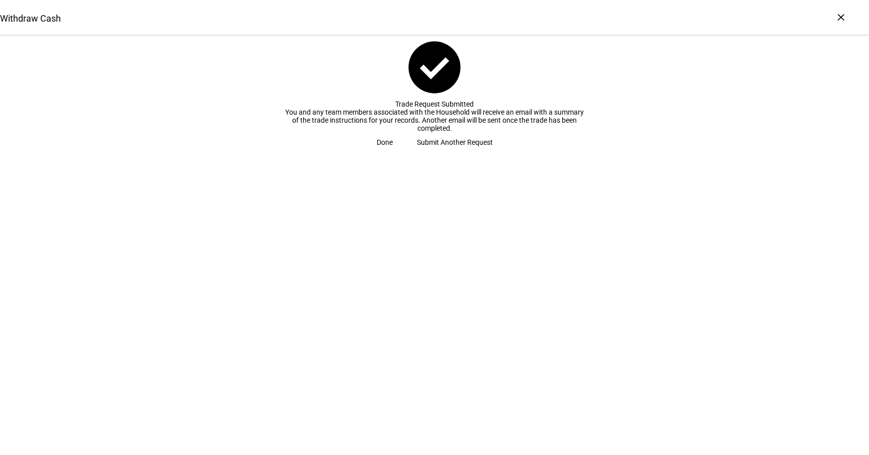
click at [393, 152] on span "Done" at bounding box center [385, 142] width 16 height 20
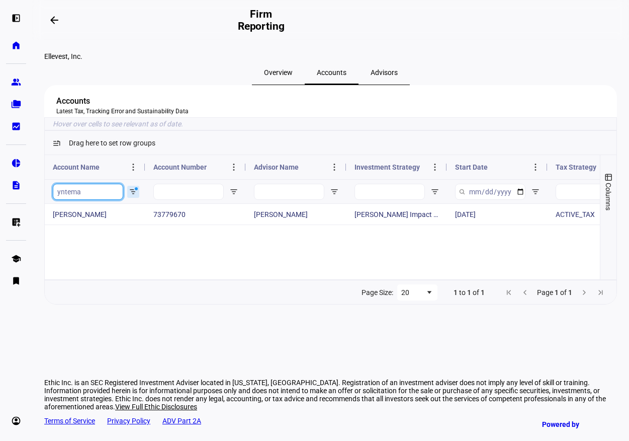
click at [99, 200] on input "yntema" at bounding box center [88, 192] width 70 height 16
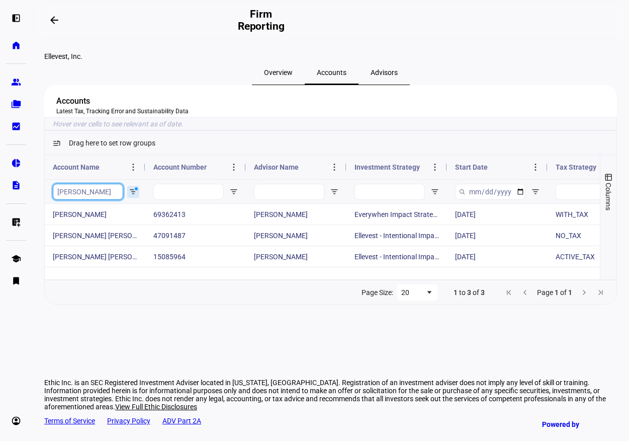
click at [87, 200] on input "ryan" at bounding box center [88, 192] width 70 height 16
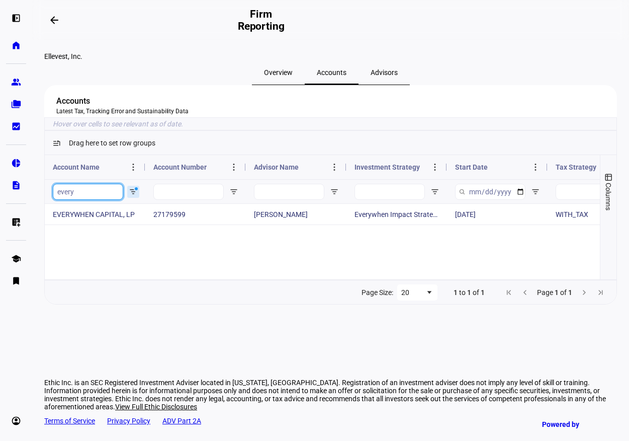
click at [100, 200] on input "every" at bounding box center [88, 192] width 70 height 16
click at [103, 200] on input "9670" at bounding box center [88, 192] width 70 height 16
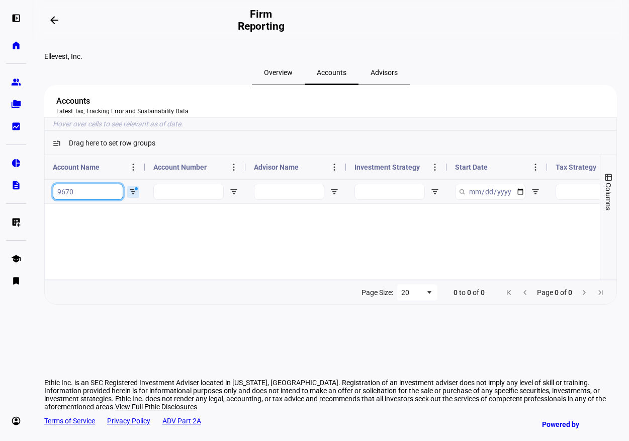
type input "9670"
click at [103, 200] on input "9670" at bounding box center [88, 192] width 70 height 16
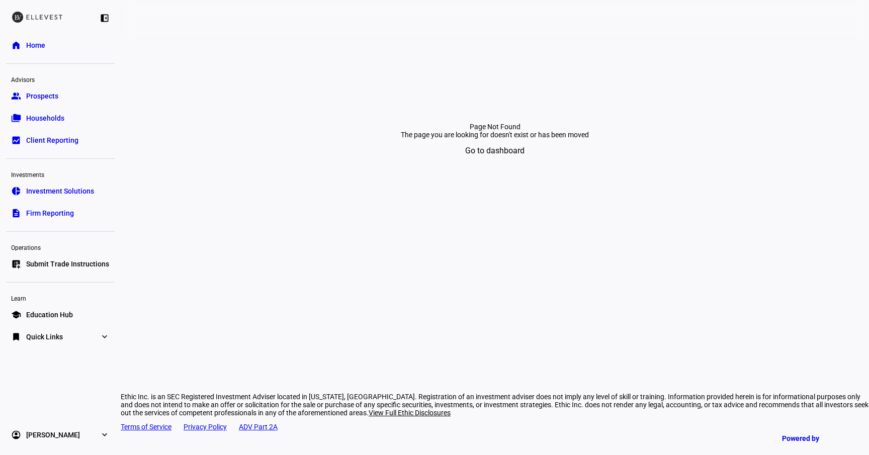
click at [84, 335] on link "bookmark Quick Links expand_more" at bounding box center [60, 337] width 109 height 20
click at [63, 100] on link "group Prospects" at bounding box center [60, 96] width 109 height 20
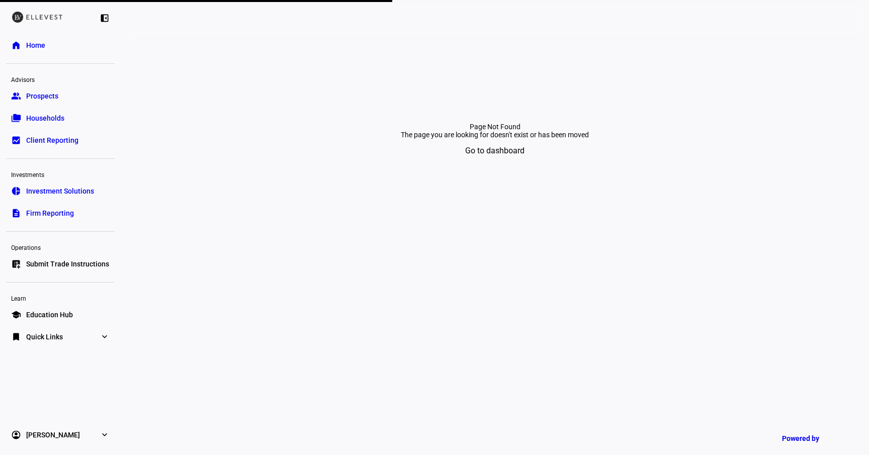
click at [73, 117] on link "folder_copy Households" at bounding box center [60, 118] width 109 height 20
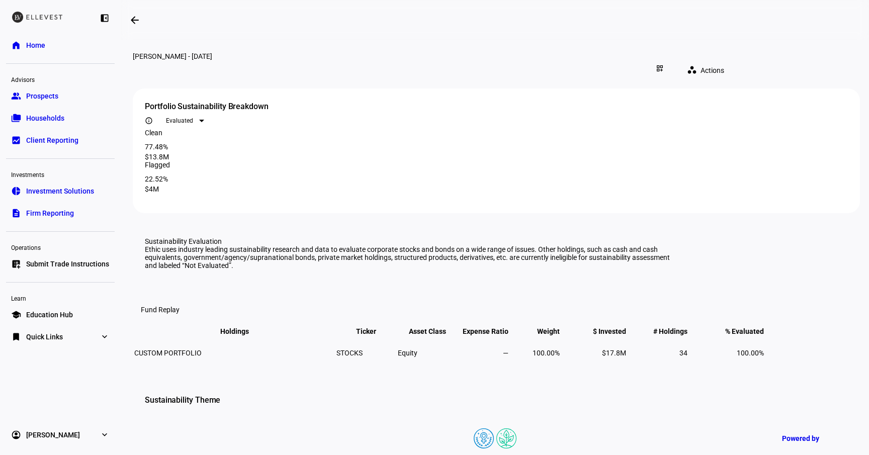
scroll to position [28, 0]
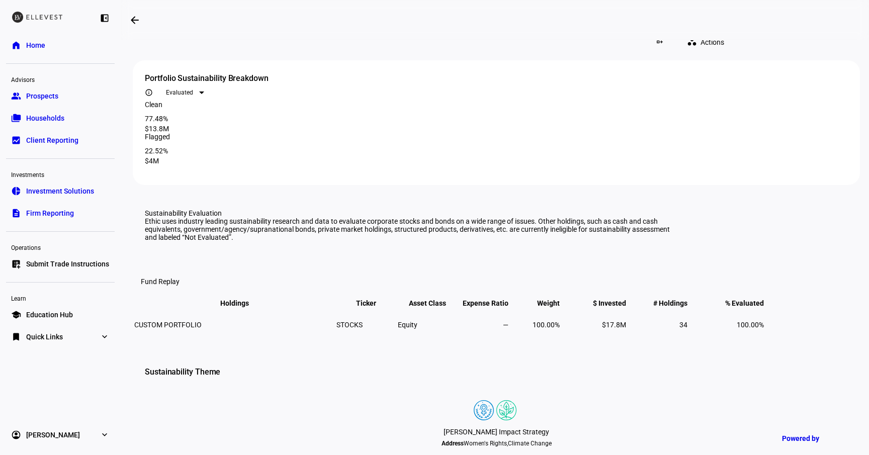
click at [626, 329] on span "$17.8M" at bounding box center [614, 325] width 24 height 8
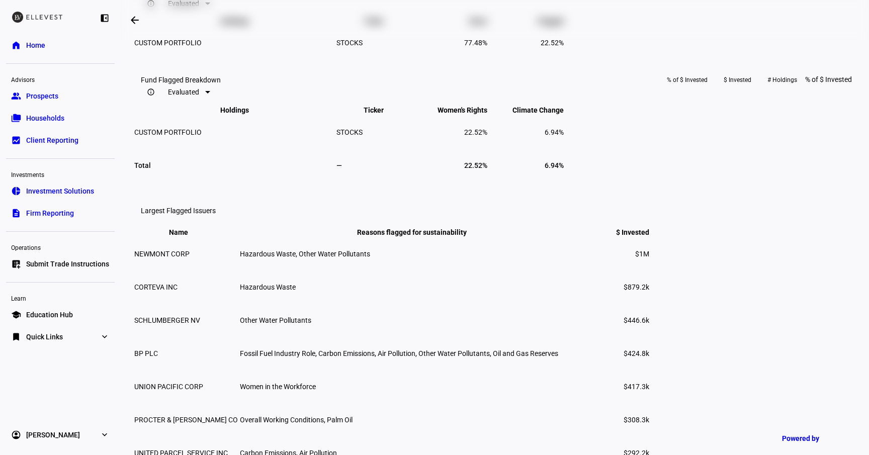
scroll to position [833, 0]
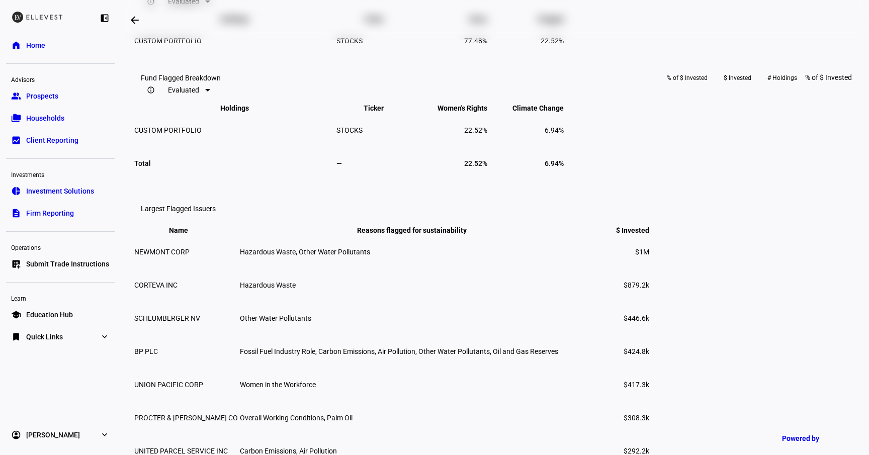
click at [199, 94] on span "Evaluated" at bounding box center [183, 90] width 31 height 8
click at [353, 198] on div at bounding box center [434, 227] width 869 height 455
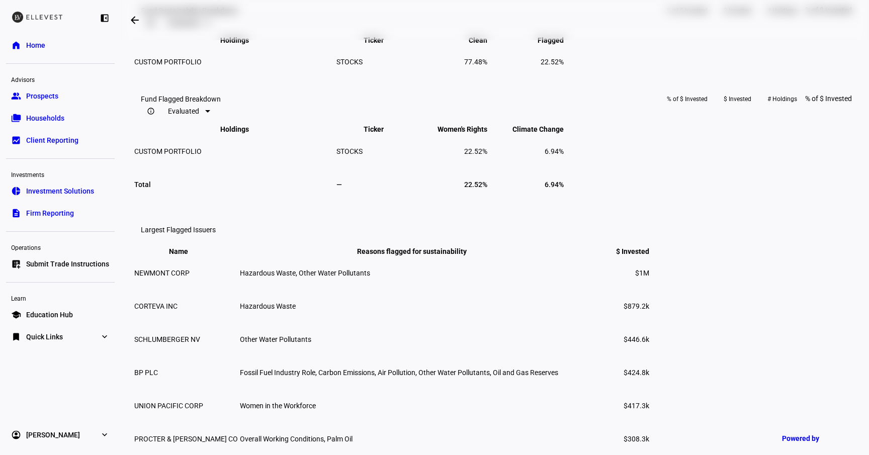
scroll to position [811, 0]
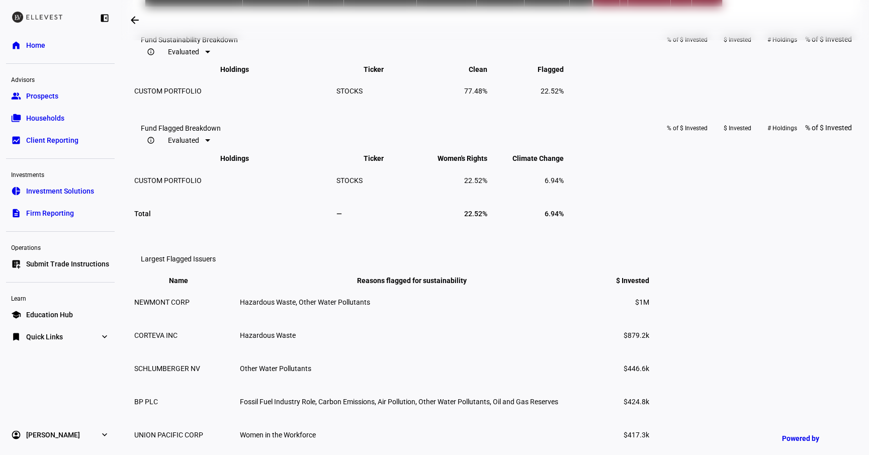
click at [210, 142] on div at bounding box center [207, 140] width 5 height 3
click at [352, 293] on mat-option "All" at bounding box center [347, 291] width 58 height 16
click at [352, 152] on mat-toolbar "Fund Flagged Breakdown info_outline All % of $ Invested $ Invested # Holdings %…" at bounding box center [496, 136] width 727 height 32
click at [206, 146] on div at bounding box center [200, 140] width 11 height 12
click at [354, 269] on mat-option "Evaluated" at bounding box center [343, 275] width 50 height 16
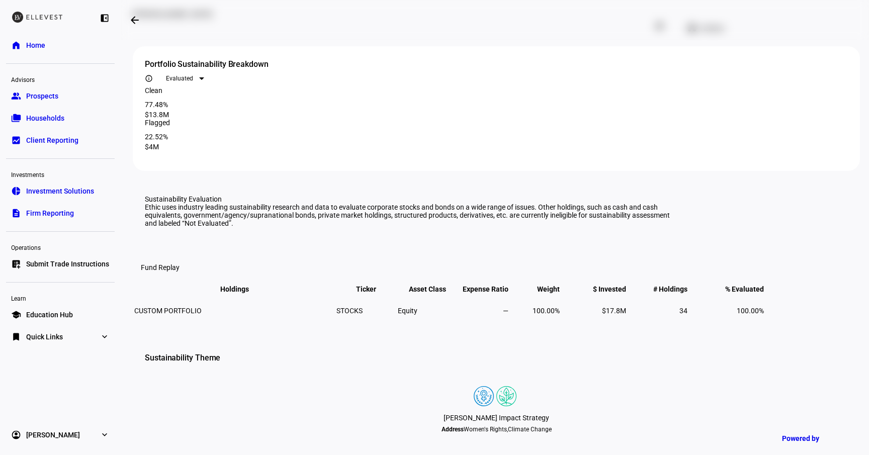
scroll to position [0, 0]
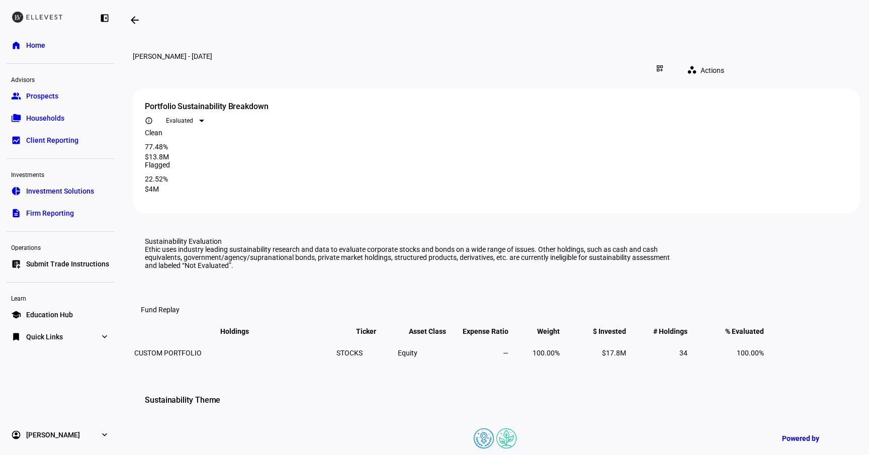
click at [724, 61] on span "Actions" at bounding box center [712, 70] width 24 height 20
click at [756, 86] on span "Download CSV" at bounding box center [755, 88] width 46 height 8
